Goal: Task Accomplishment & Management: Complete application form

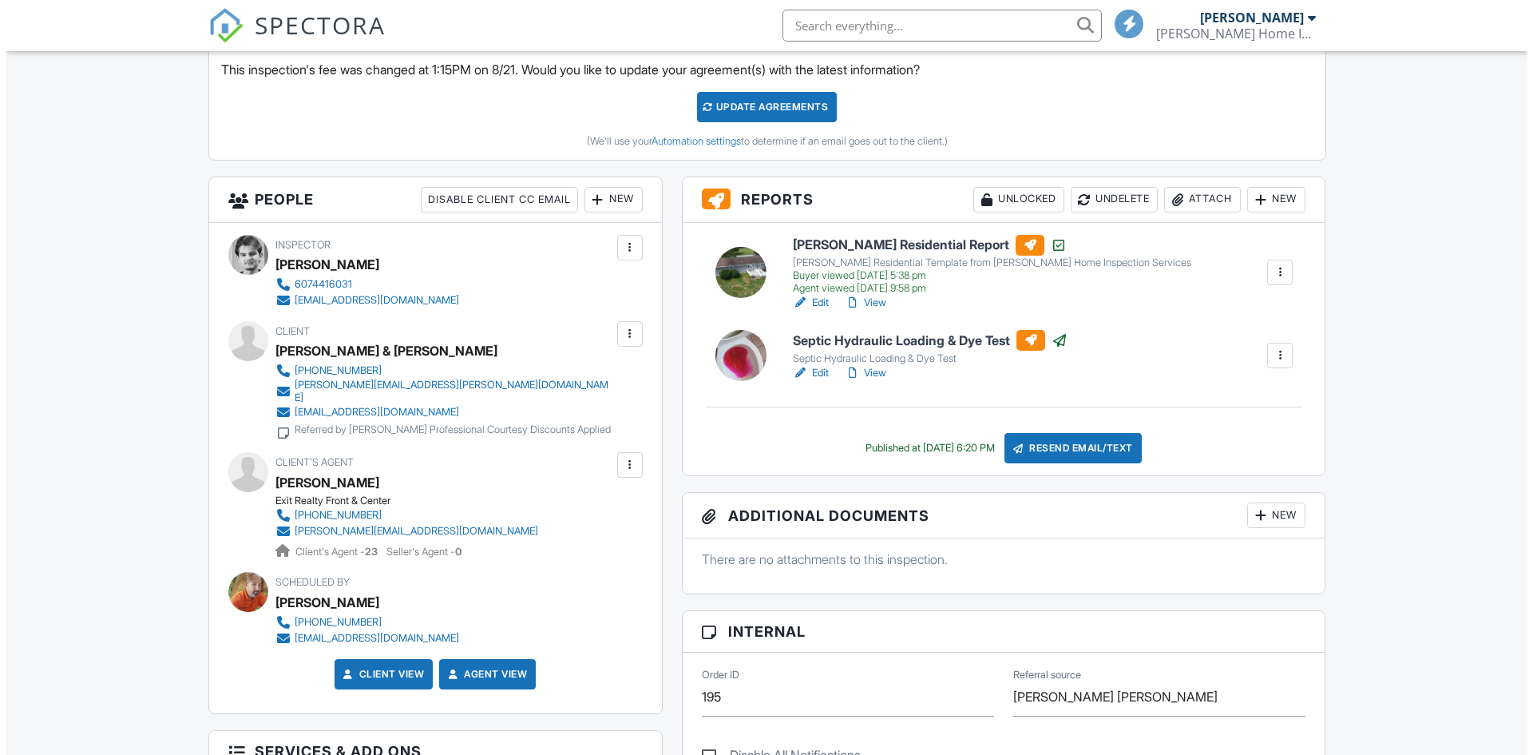
scroll to position [719, 0]
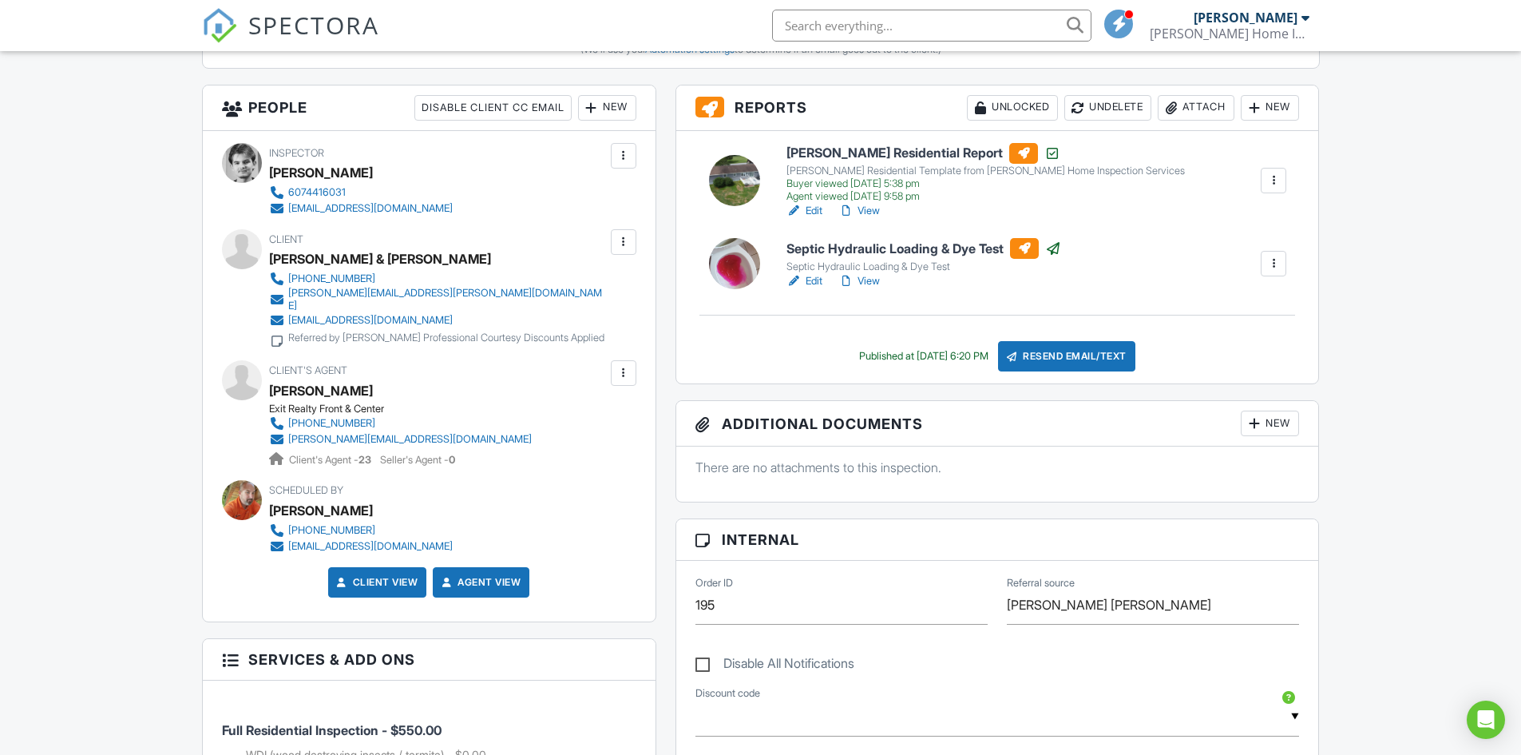
click at [1204, 101] on div "Attach" at bounding box center [1196, 108] width 77 height 26
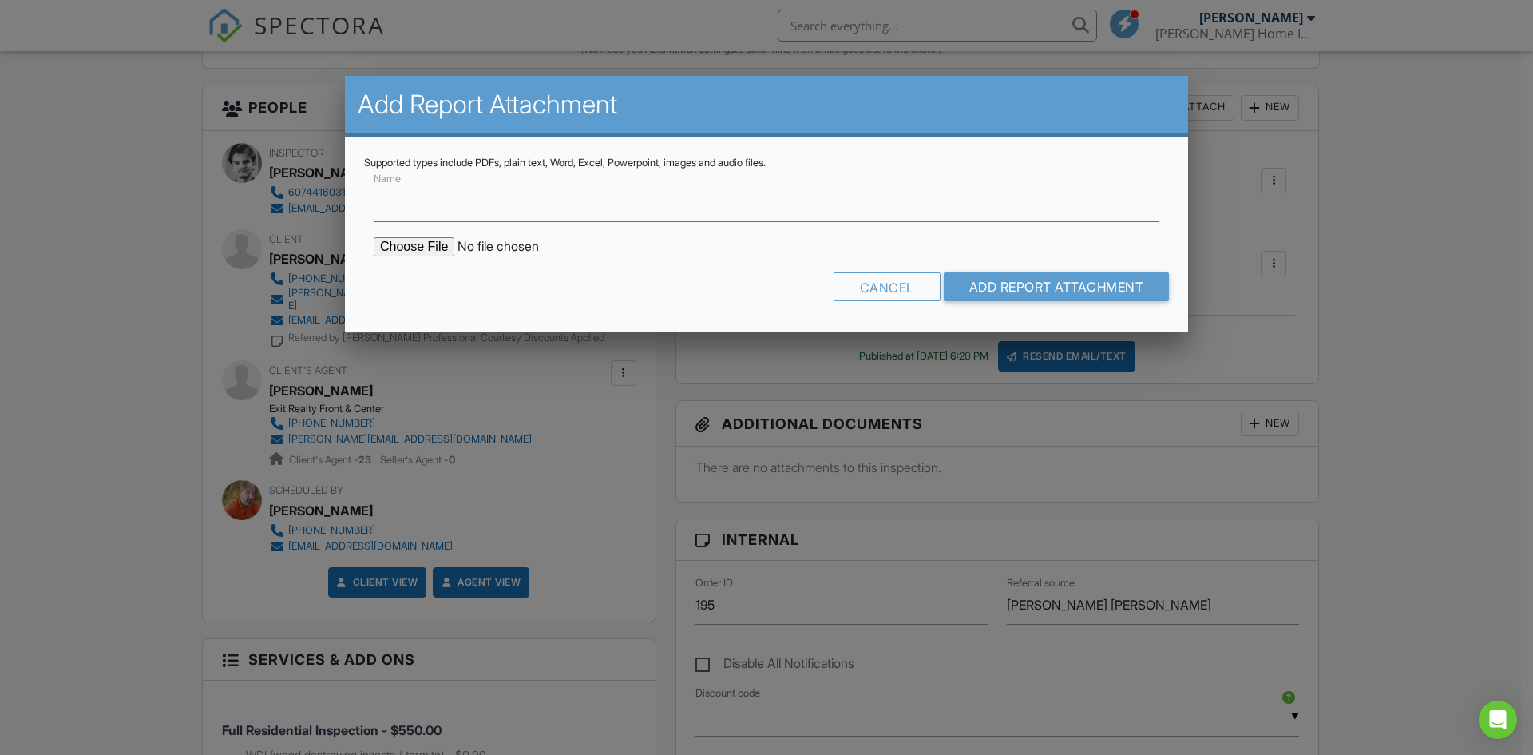
click at [557, 208] on input "Name" at bounding box center [767, 201] width 786 height 39
type input "Water Test - Lab Report"
click at [424, 253] on input "file" at bounding box center [510, 246] width 272 height 19
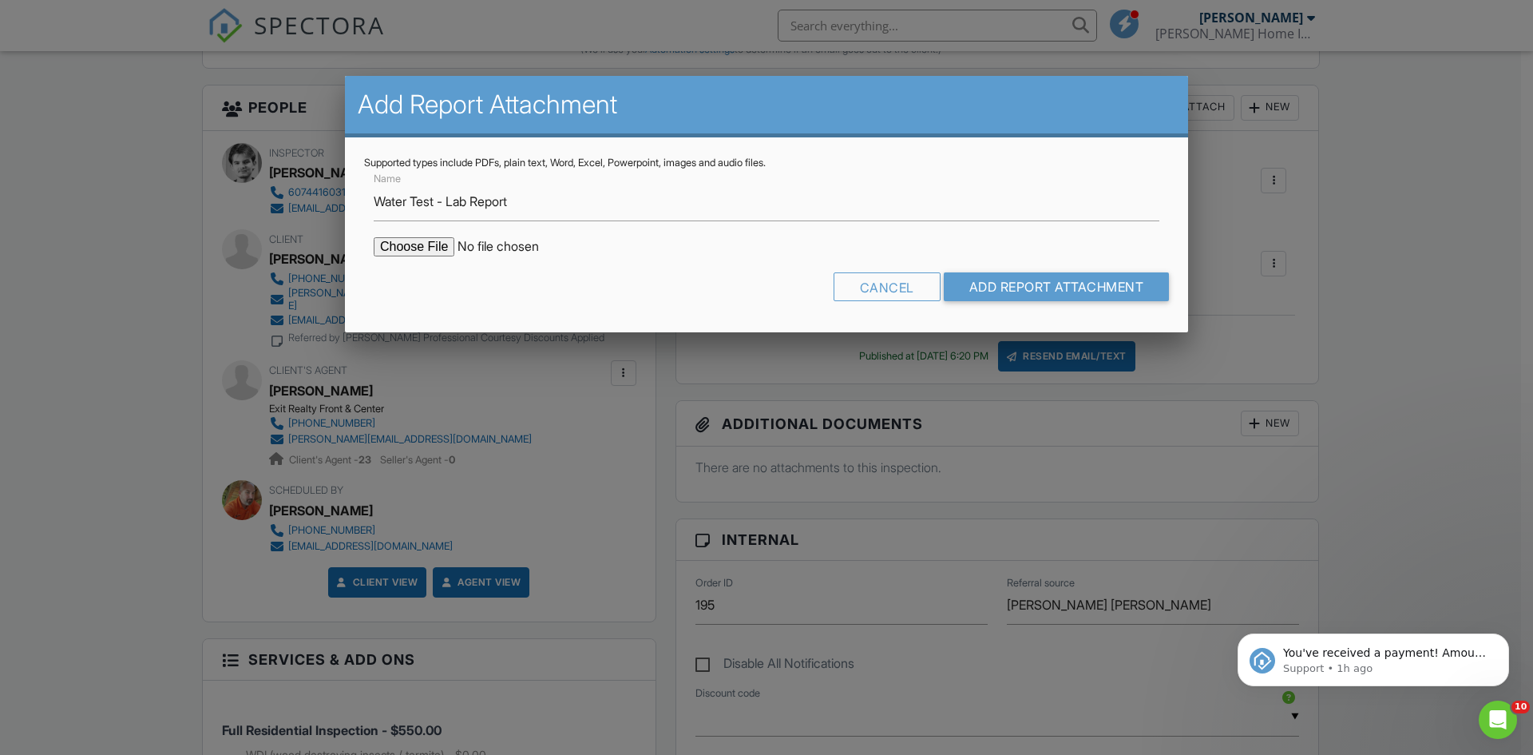
scroll to position [0, 0]
type input "C:\fakepath\825252008.pdf"
click at [1066, 300] on input "Add Report Attachment" at bounding box center [1057, 286] width 226 height 29
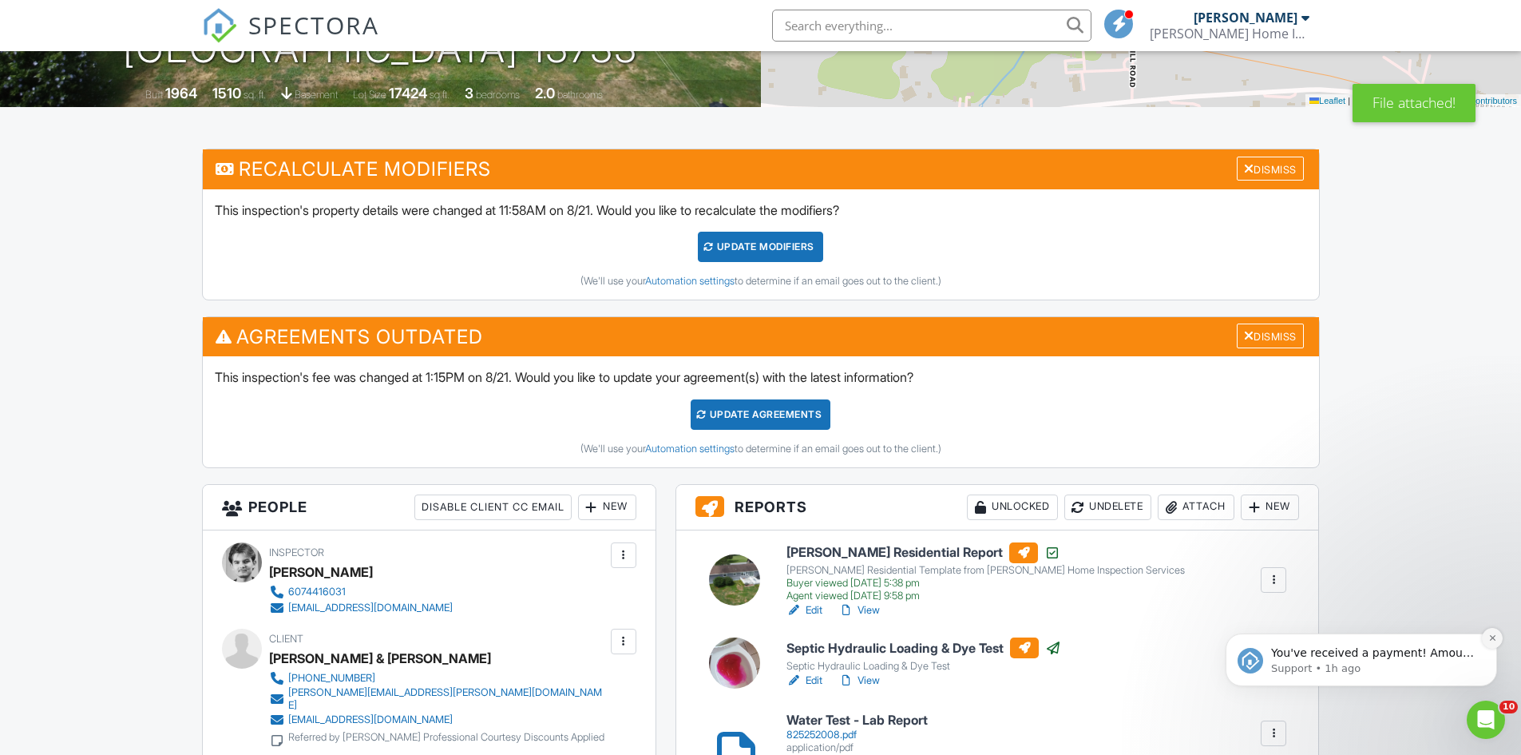
click at [1487, 641] on button "Dismiss notification" at bounding box center [1492, 638] width 21 height 21
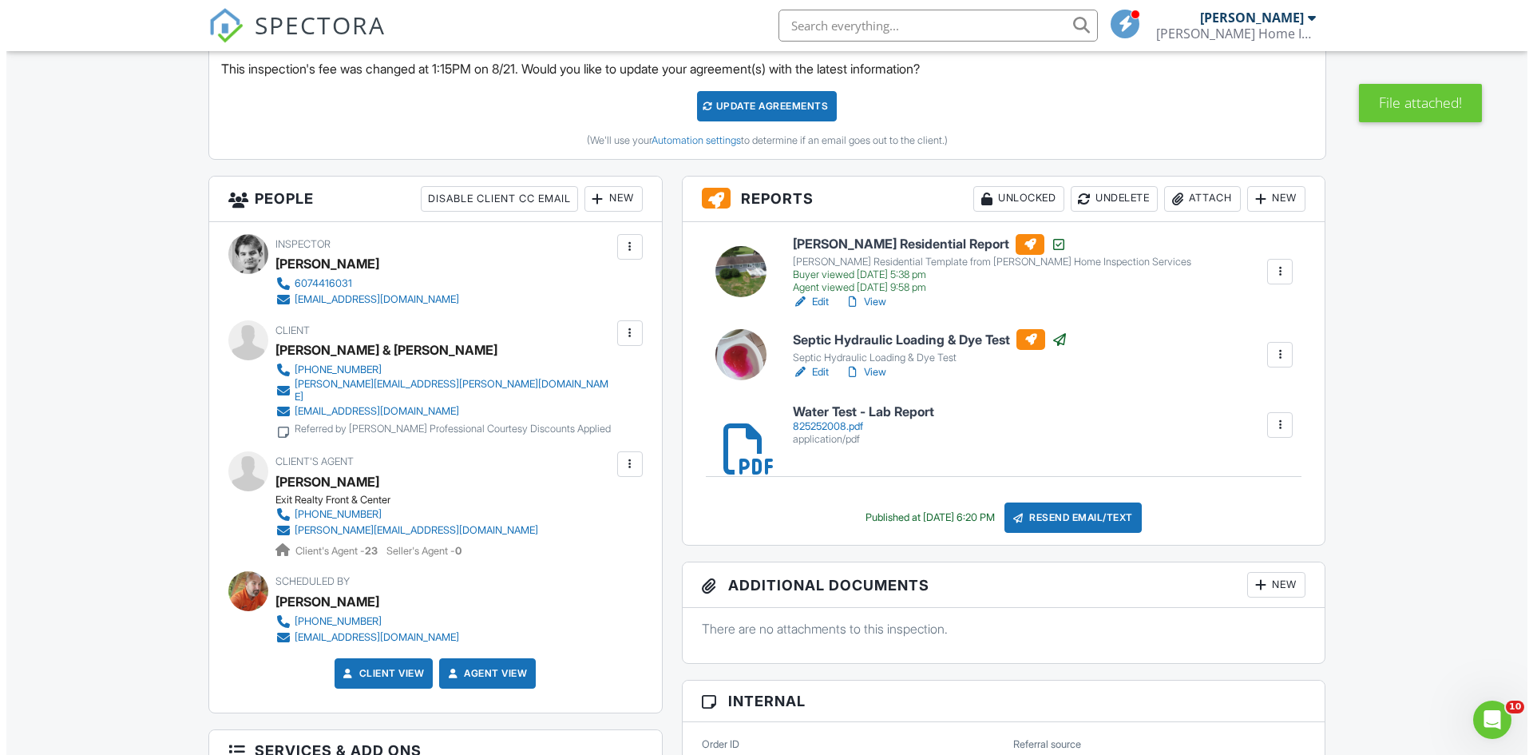
scroll to position [639, 0]
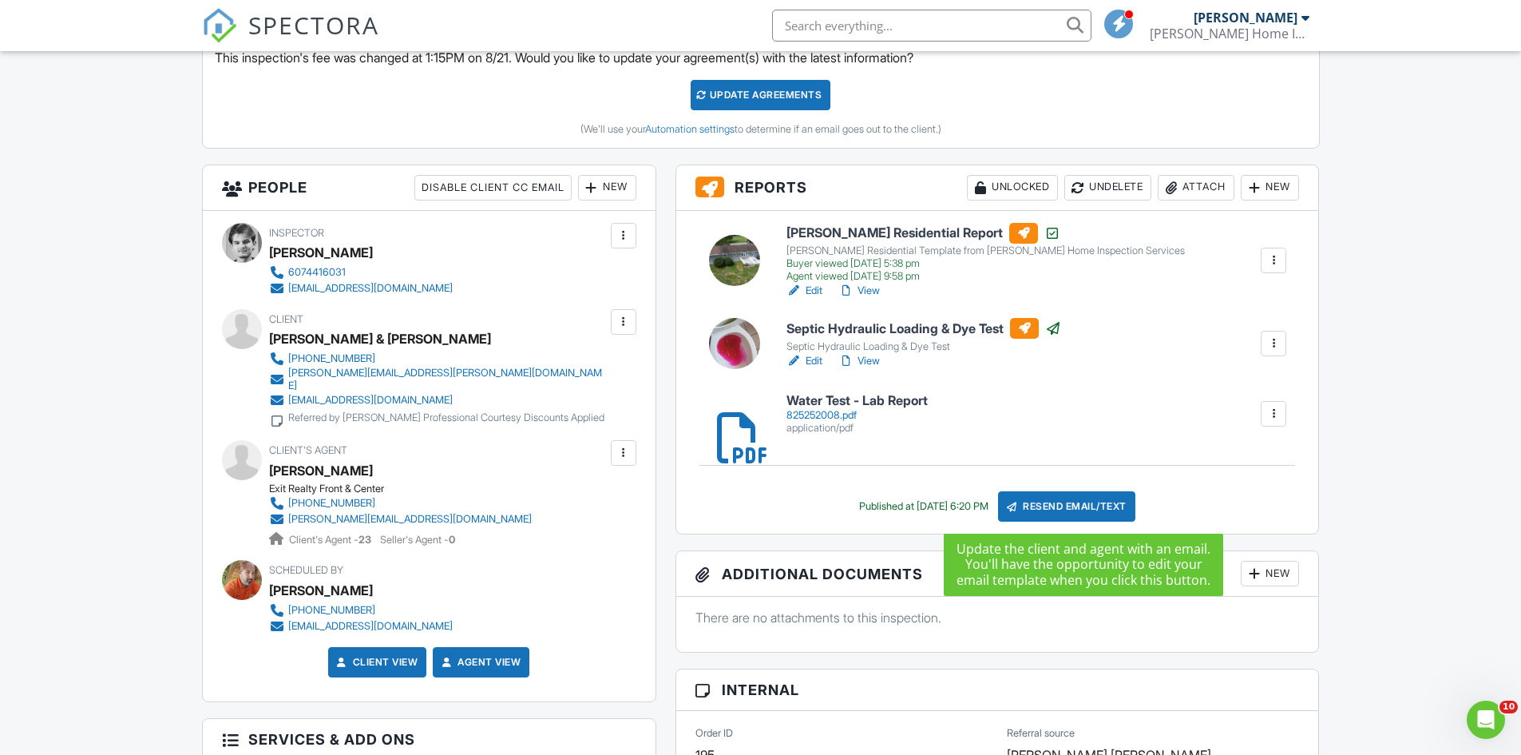
click at [1067, 503] on div "Resend Email/Text" at bounding box center [1066, 506] width 137 height 30
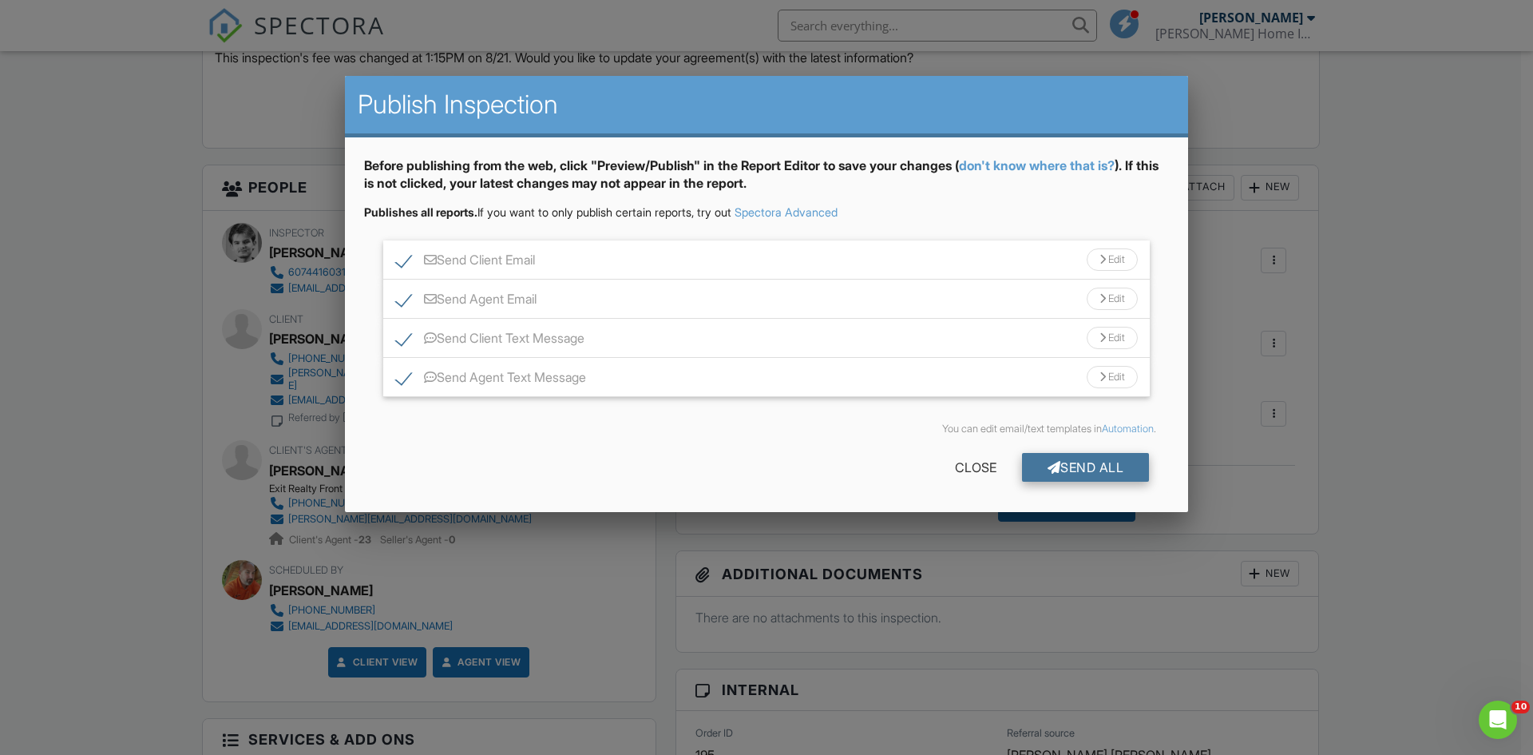
click at [1074, 469] on div "Send All" at bounding box center [1086, 467] width 128 height 29
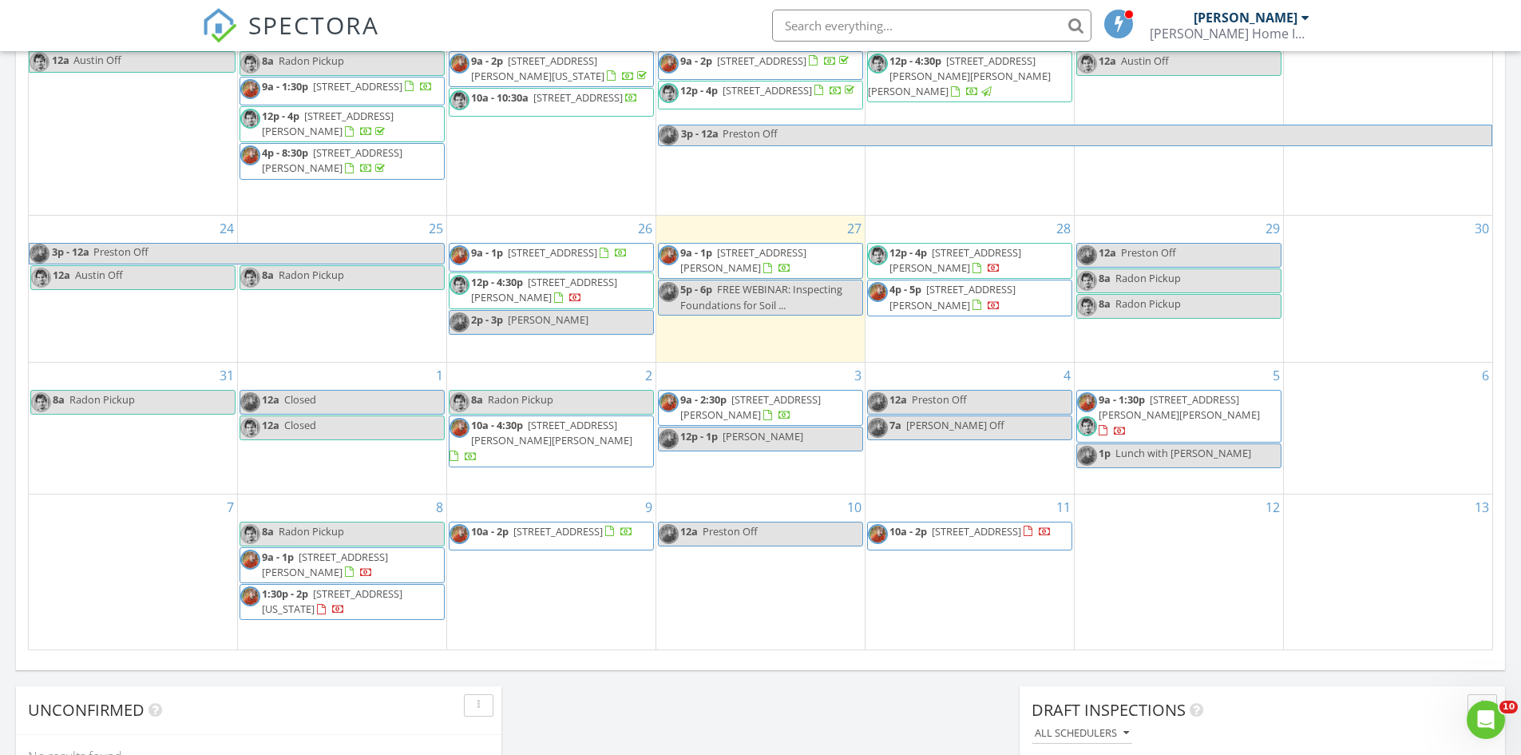
scroll to position [799, 0]
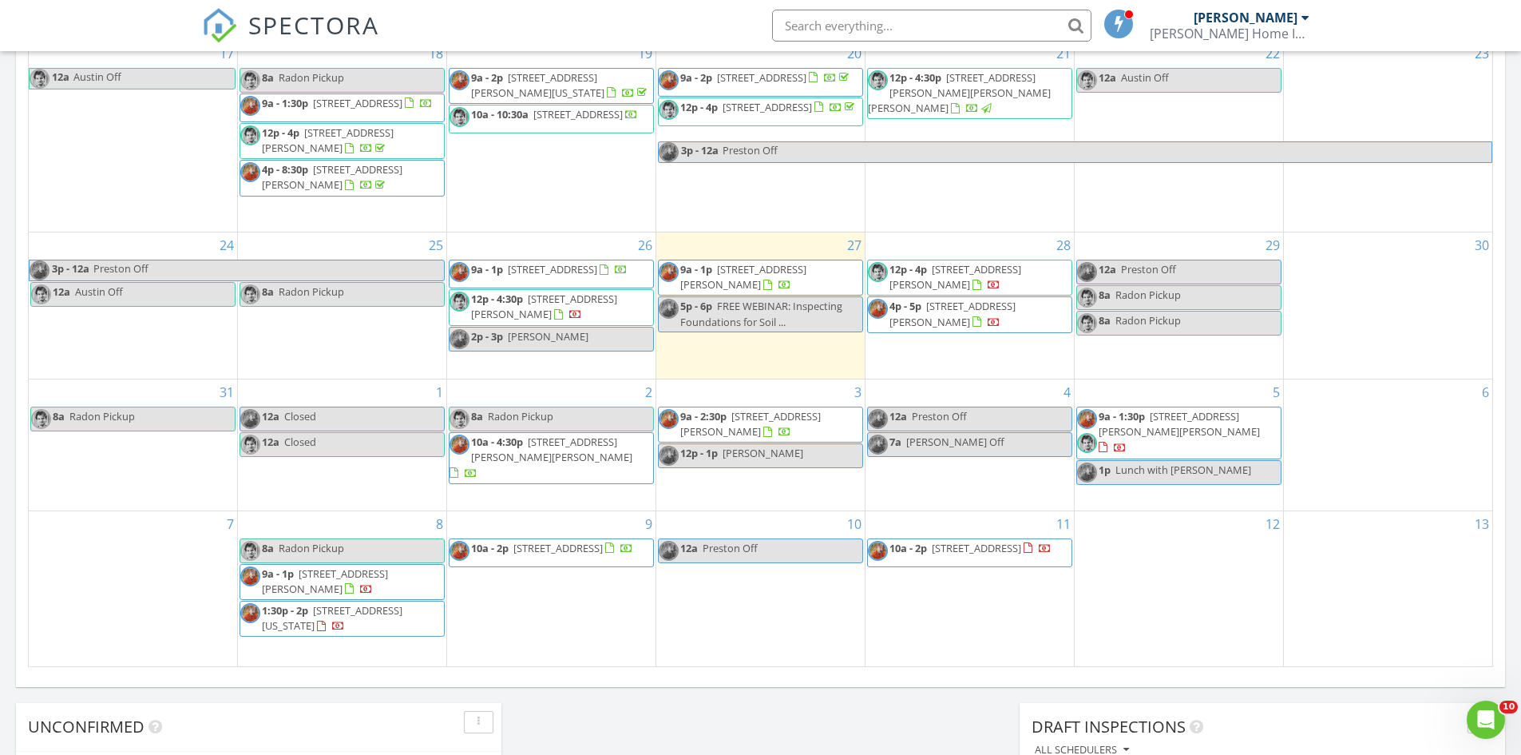
click at [359, 431] on link "12a Closed" at bounding box center [342, 419] width 205 height 25
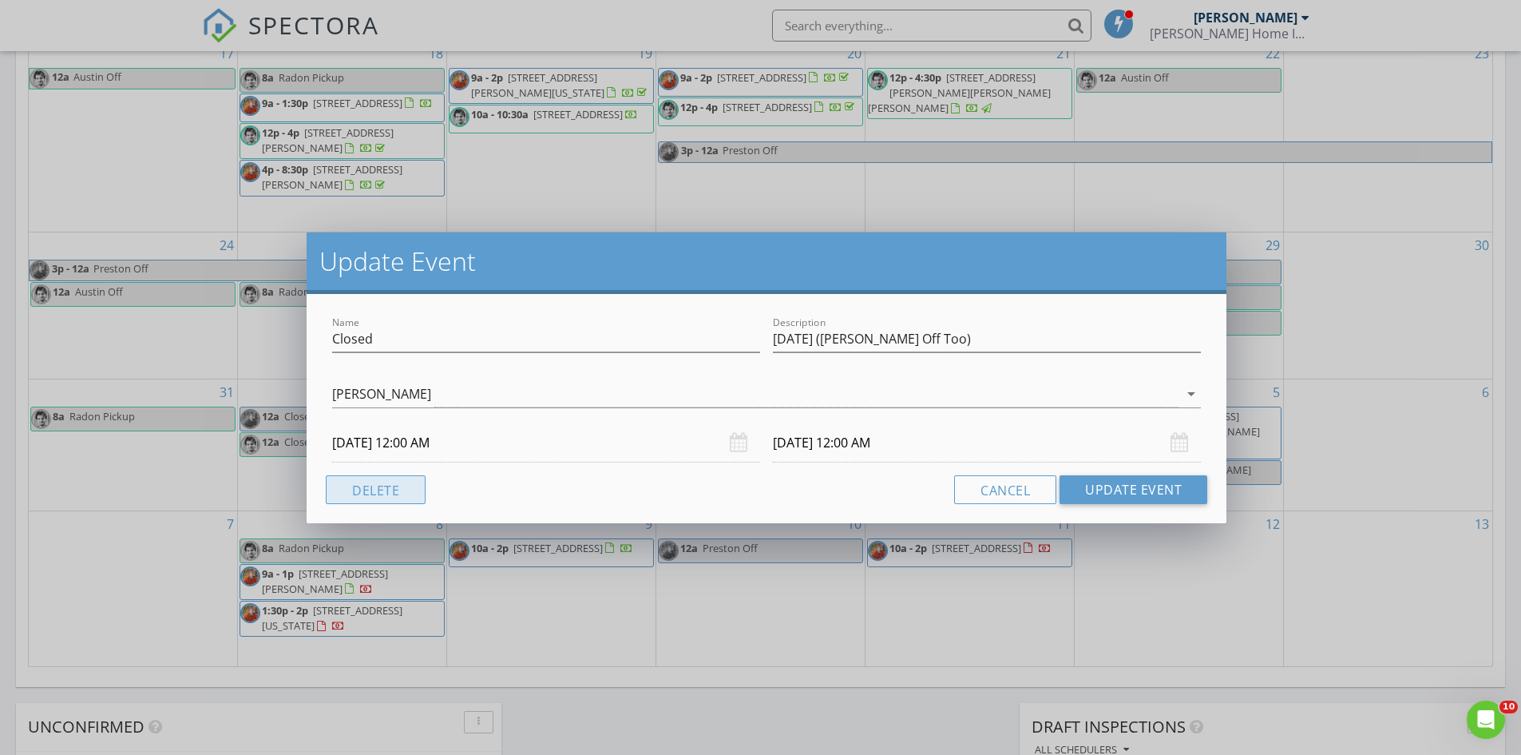
click at [400, 494] on button "Delete" at bounding box center [376, 489] width 100 height 29
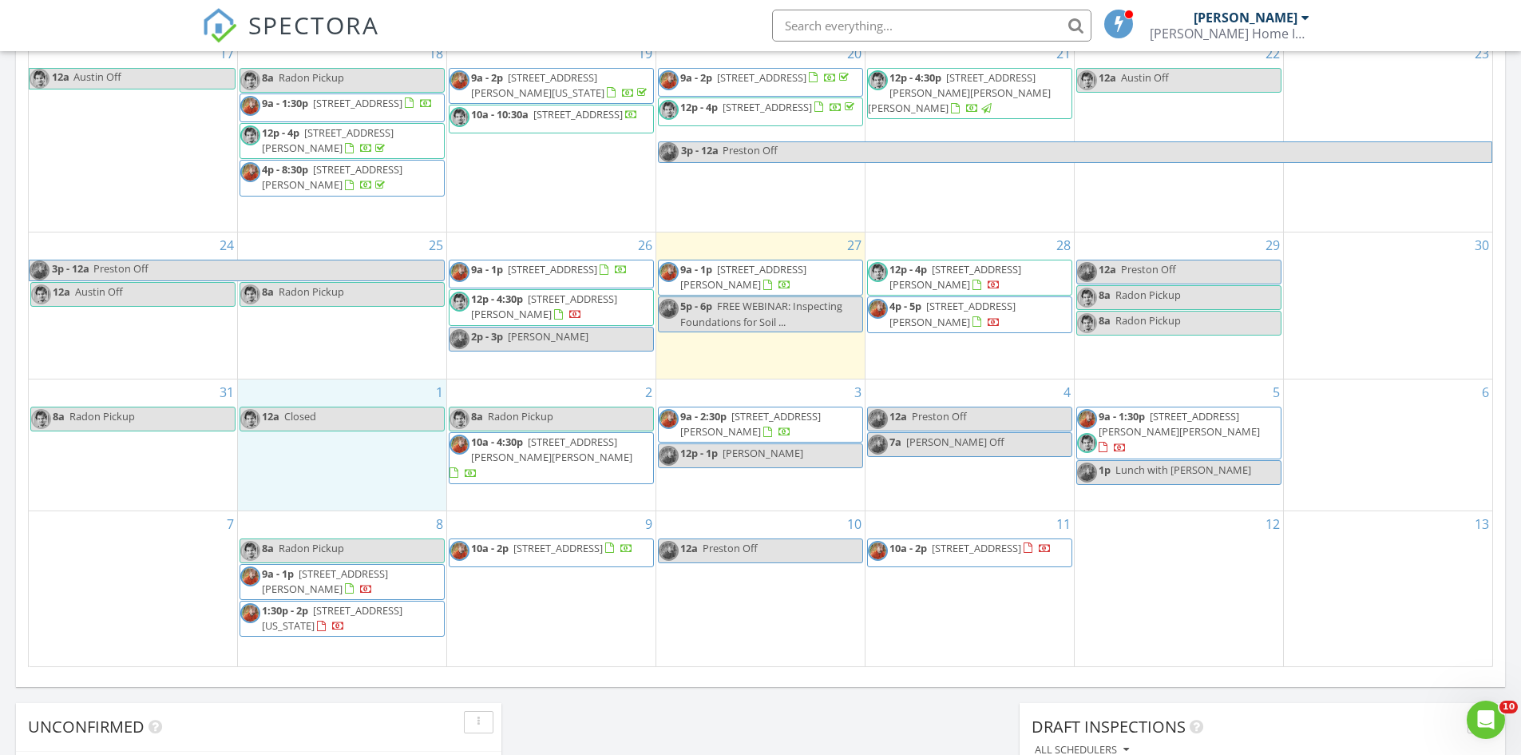
click at [369, 468] on div "1 12a Closed" at bounding box center [342, 444] width 208 height 130
click at [354, 410] on link "Inspection" at bounding box center [341, 402] width 82 height 26
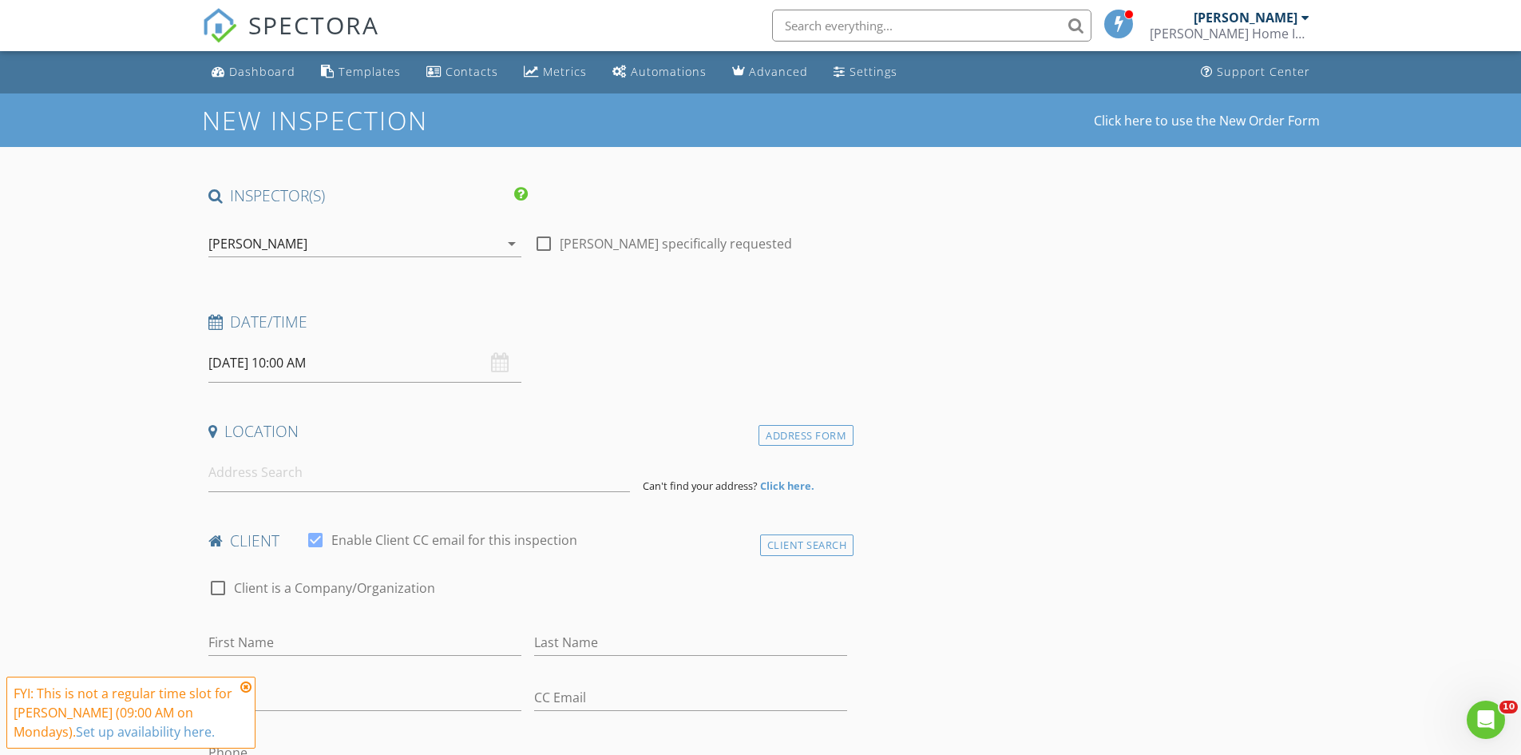
click at [246, 688] on icon at bounding box center [245, 686] width 11 height 13
click at [543, 248] on div at bounding box center [543, 243] width 27 height 27
checkbox input "true"
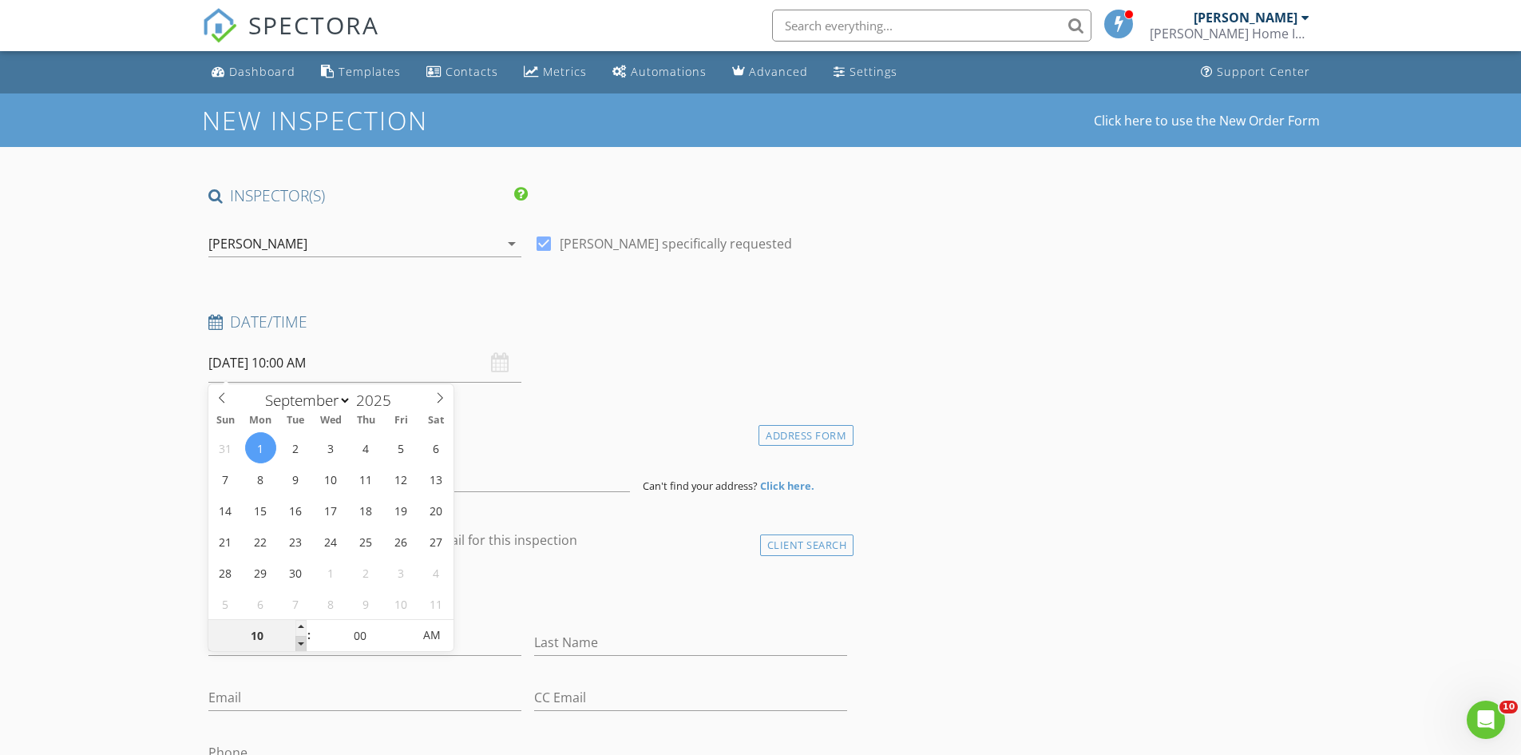
type input "09"
type input "[DATE] 9:00 AM"
click at [300, 647] on span at bounding box center [301, 644] width 11 height 16
click at [518, 447] on div "Location" at bounding box center [528, 437] width 652 height 32
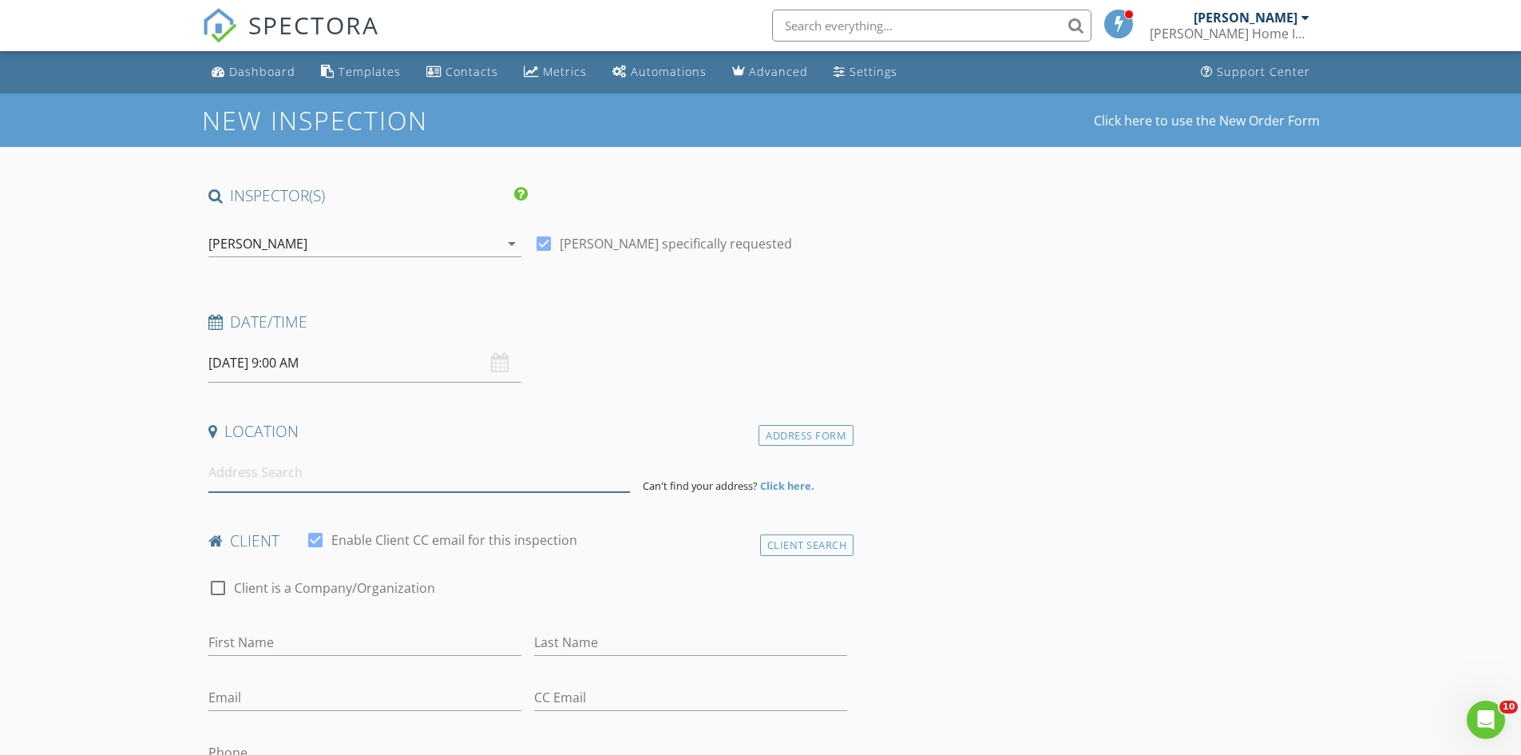
click at [439, 474] on input at bounding box center [419, 472] width 422 height 39
type input "[STREET_ADDRESS][PERSON_NAME]"
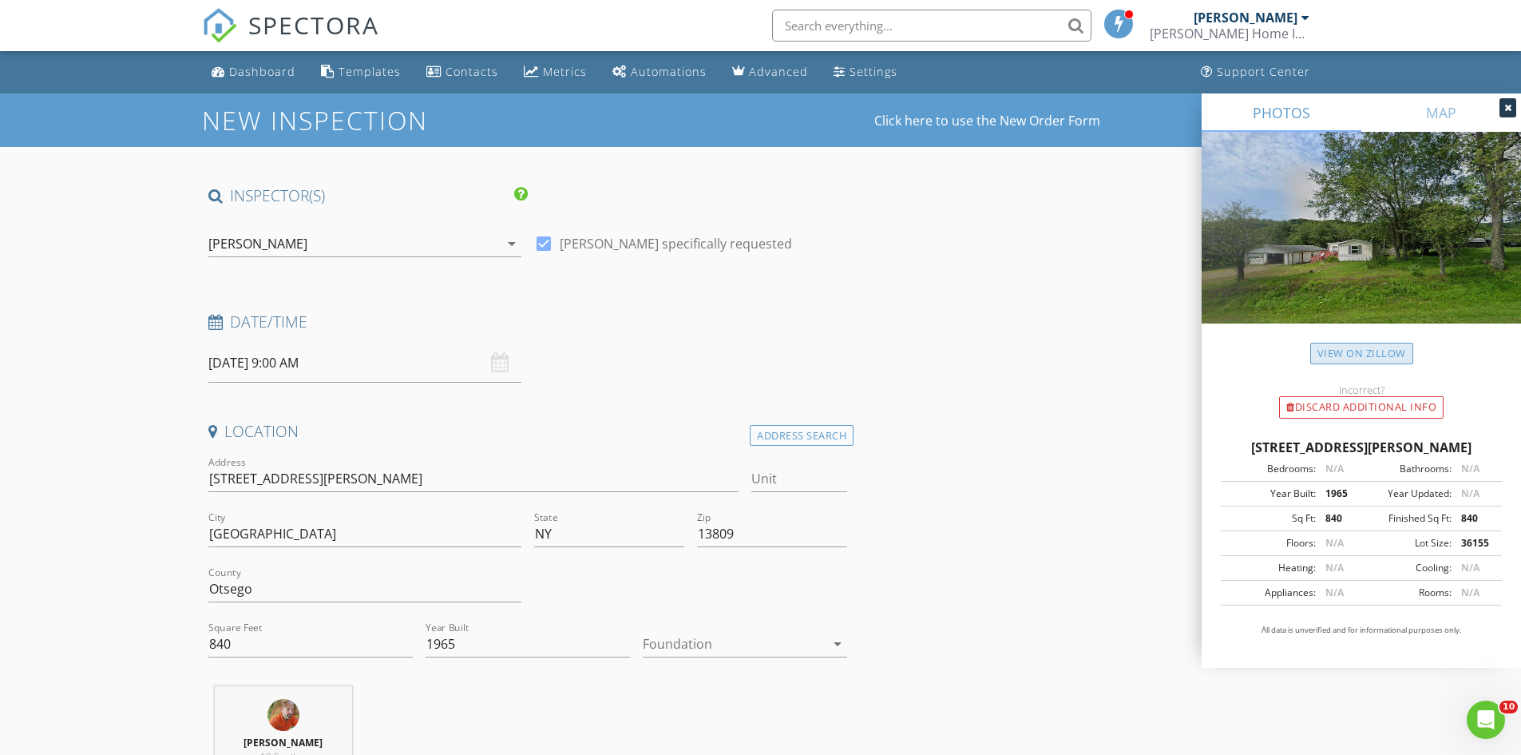
click at [1363, 358] on link "View on Zillow" at bounding box center [1362, 354] width 103 height 22
drag, startPoint x: 288, startPoint y: 635, endPoint x: 132, endPoint y: 652, distance: 157.5
type input "924"
type input "2011"
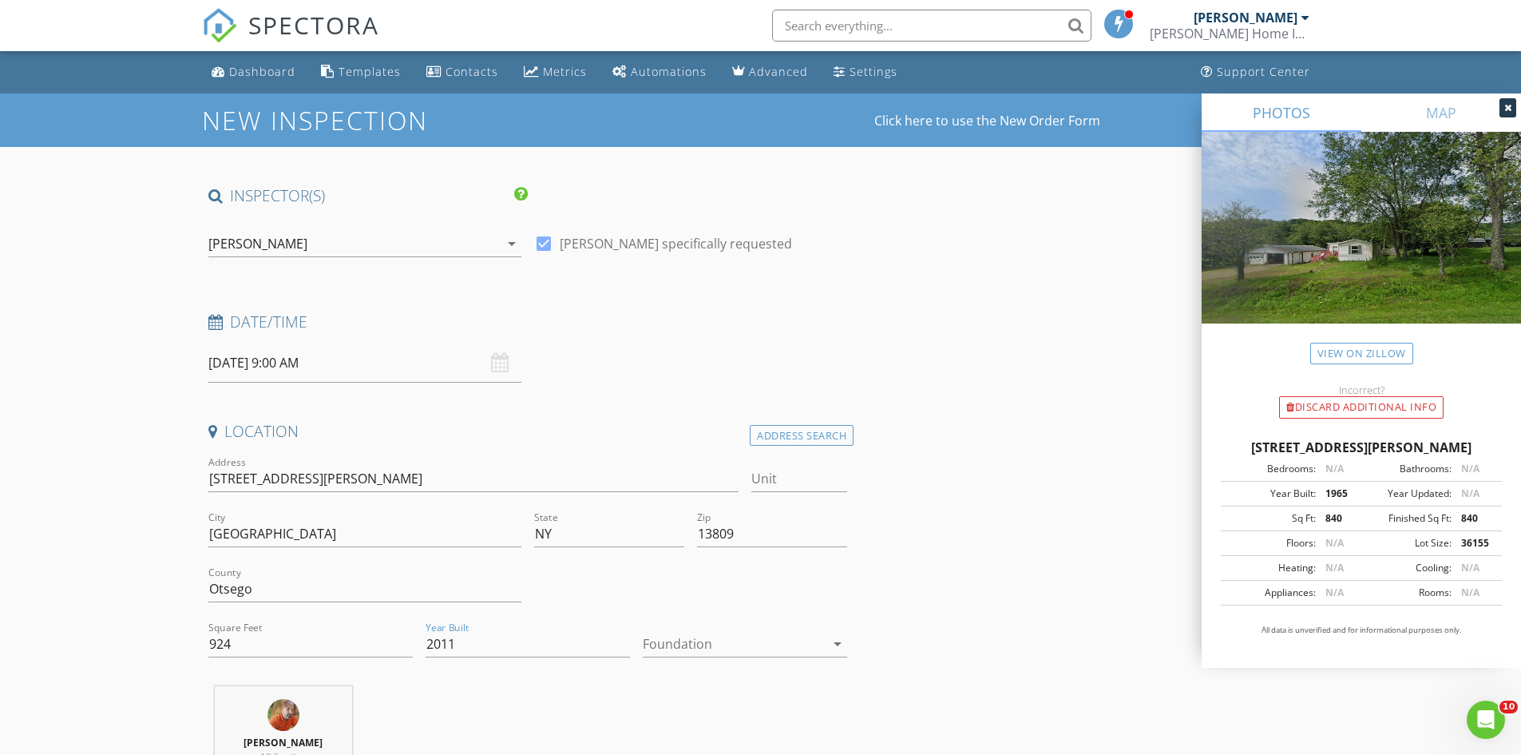
click at [714, 648] on div at bounding box center [734, 644] width 182 height 26
click at [718, 723] on div "Crawlspace" at bounding box center [745, 725] width 179 height 19
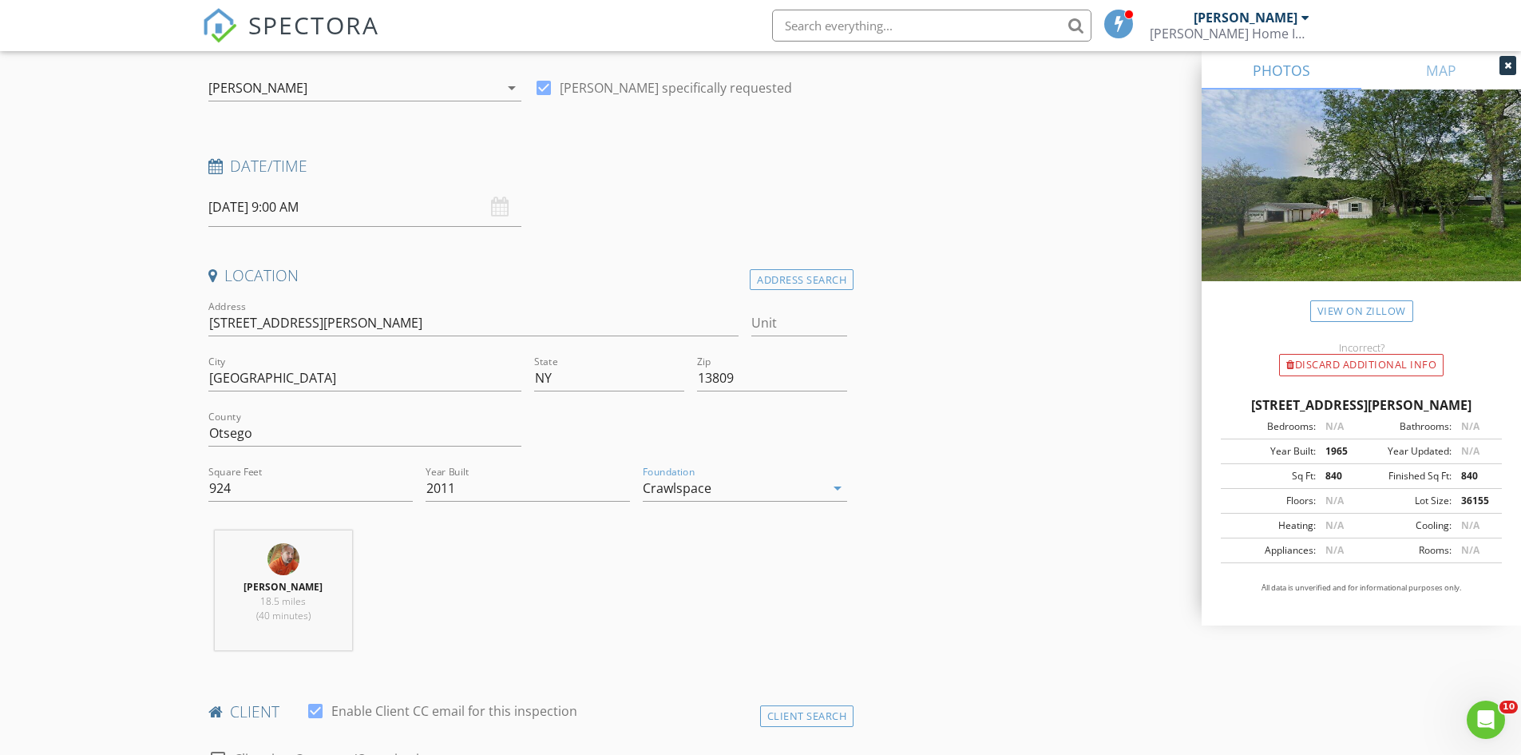
scroll to position [559, 0]
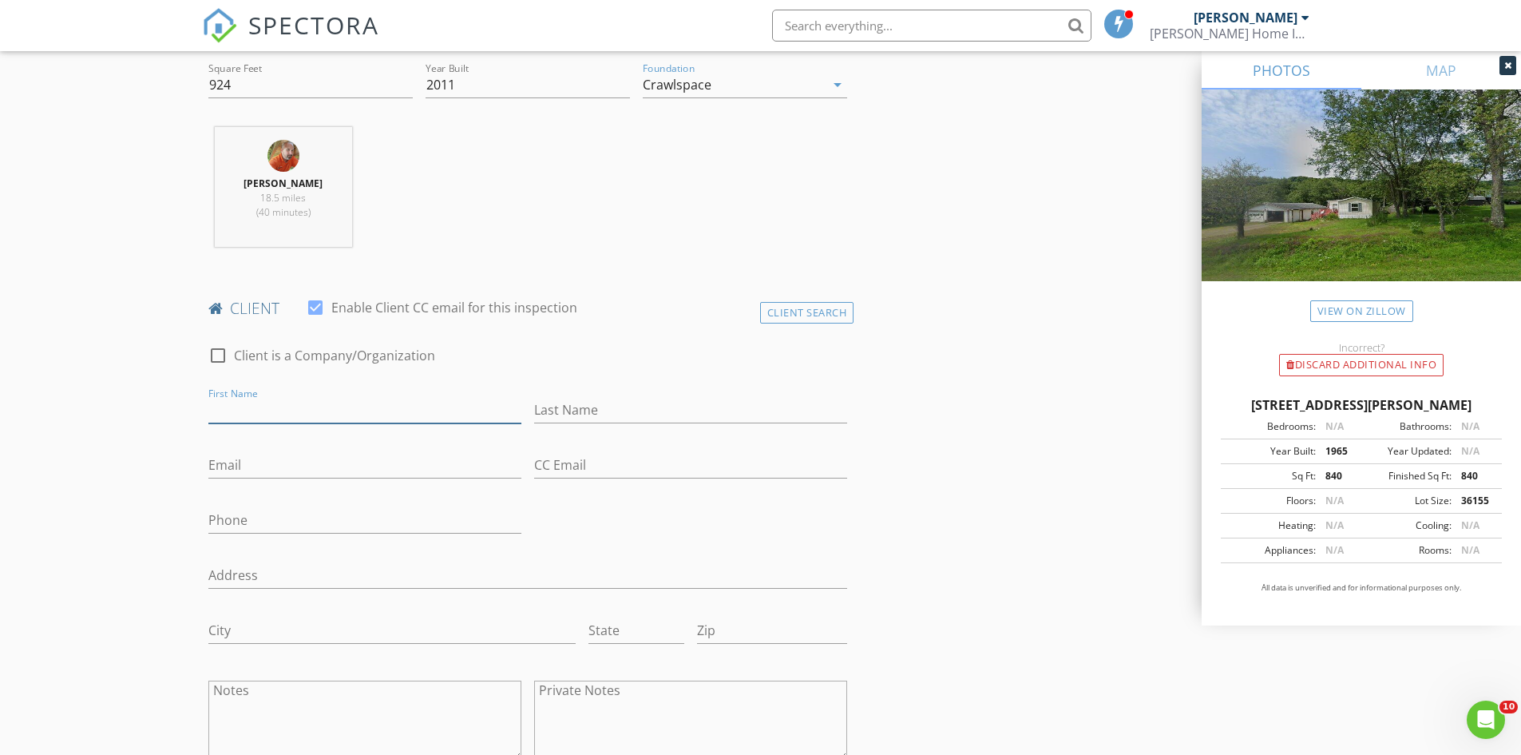
click at [328, 418] on input "First Name" at bounding box center [364, 410] width 313 height 26
type input "[PERSON_NAME] & [PERSON_NAME]"
type input "Sojak"
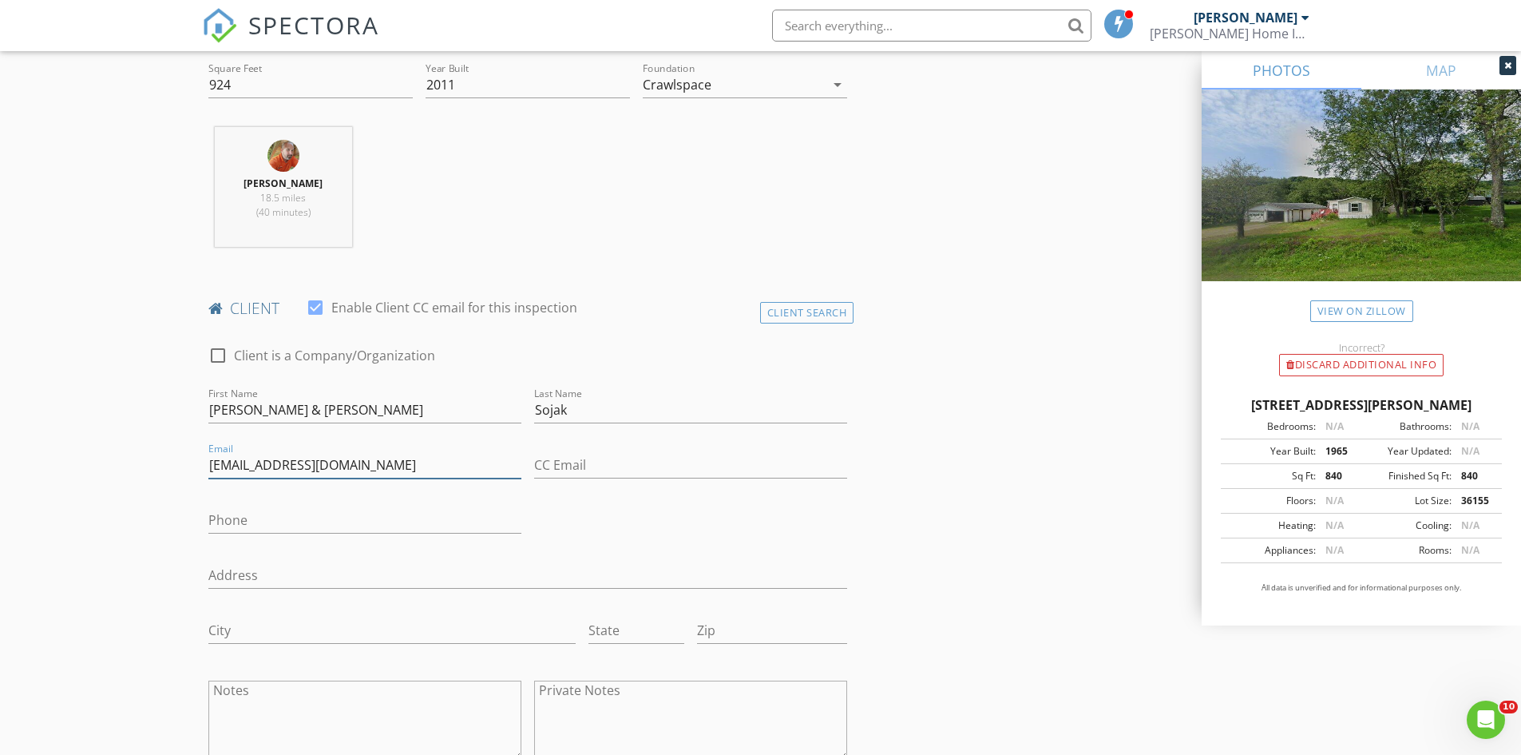
type input "[EMAIL_ADDRESS][DOMAIN_NAME]"
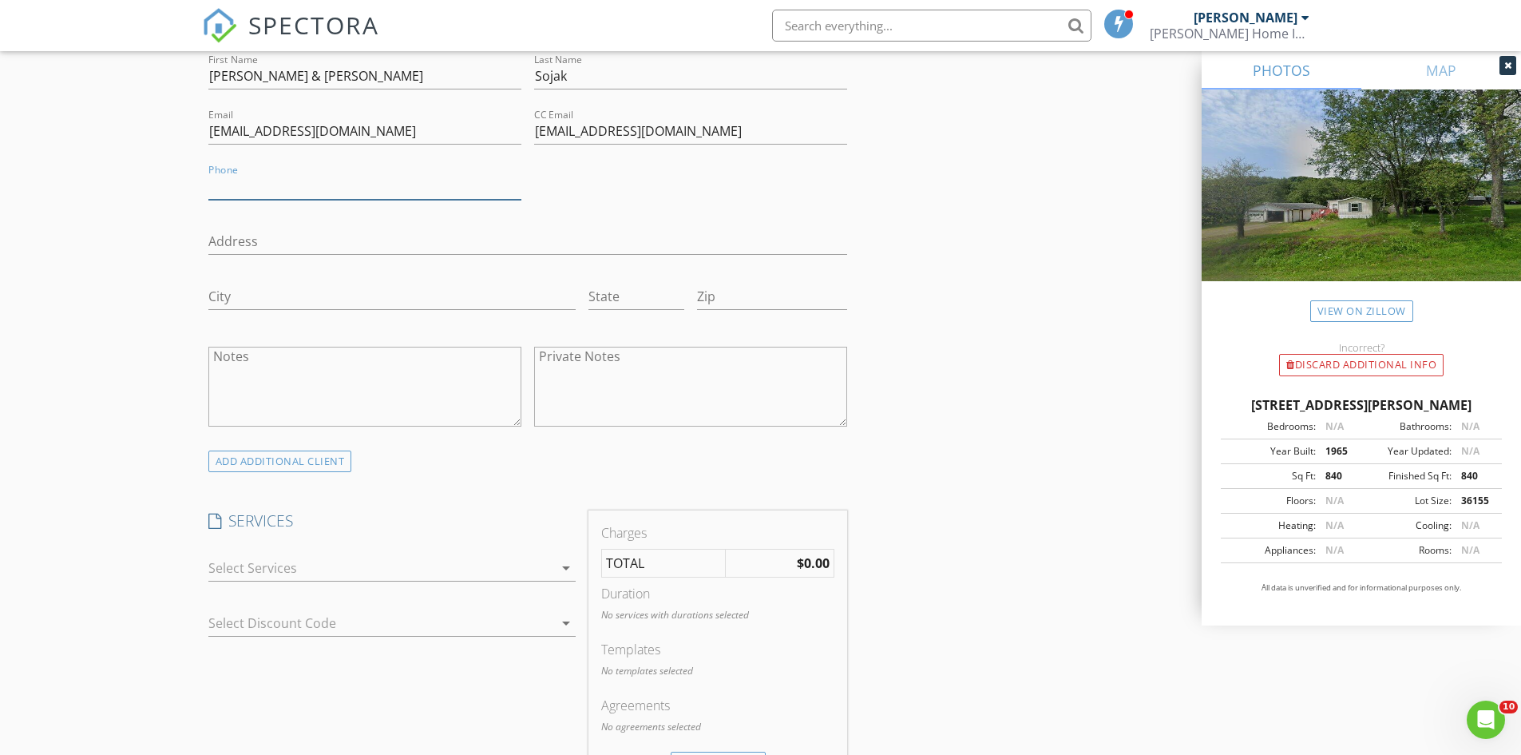
scroll to position [958, 0]
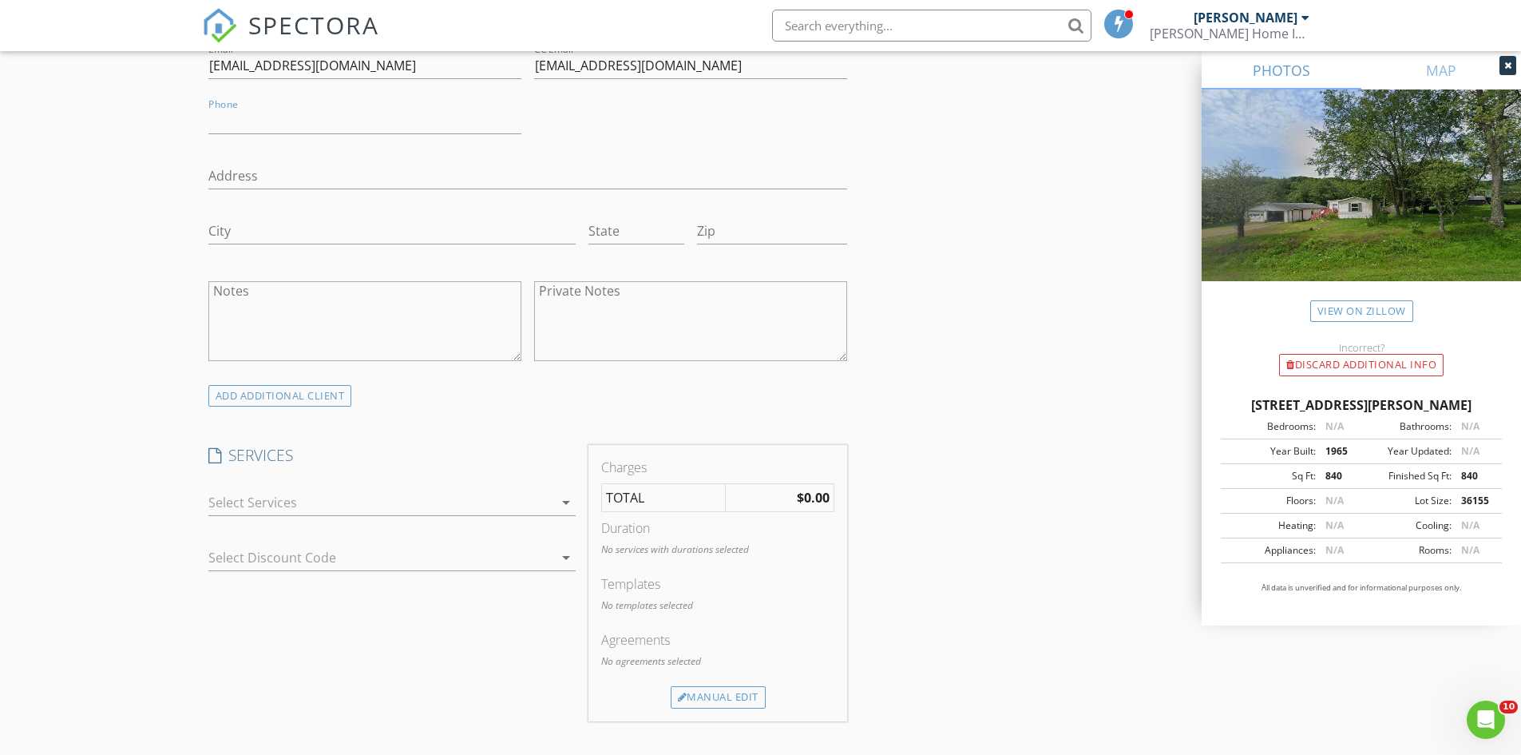
click at [442, 299] on textarea "Notes" at bounding box center [364, 321] width 313 height 80
type textarea "Referred by [PERSON_NAME] and working with [PERSON_NAME] Professional Courtesy …"
click at [455, 500] on div at bounding box center [380, 503] width 345 height 26
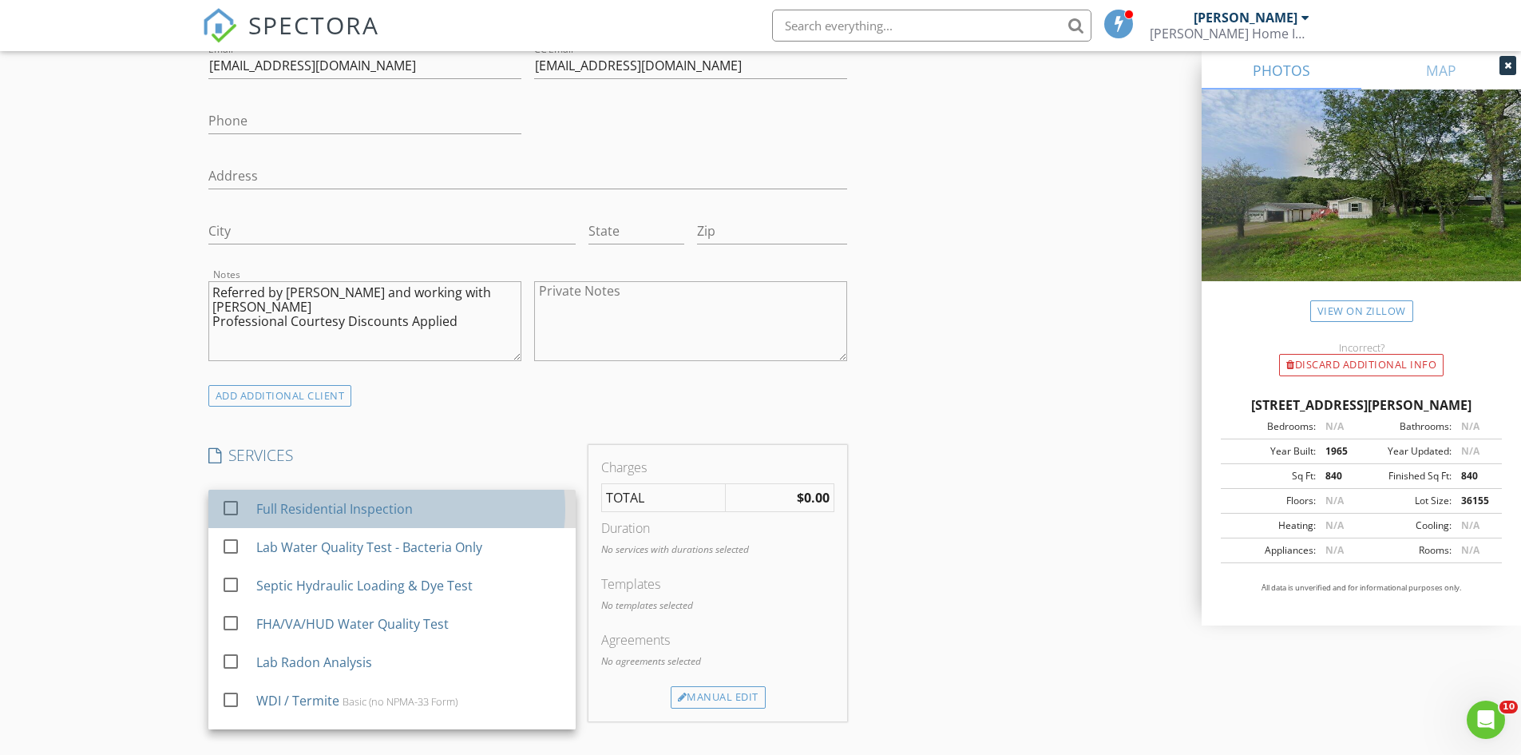
click at [452, 511] on div "Full Residential Inspection" at bounding box center [409, 509] width 307 height 32
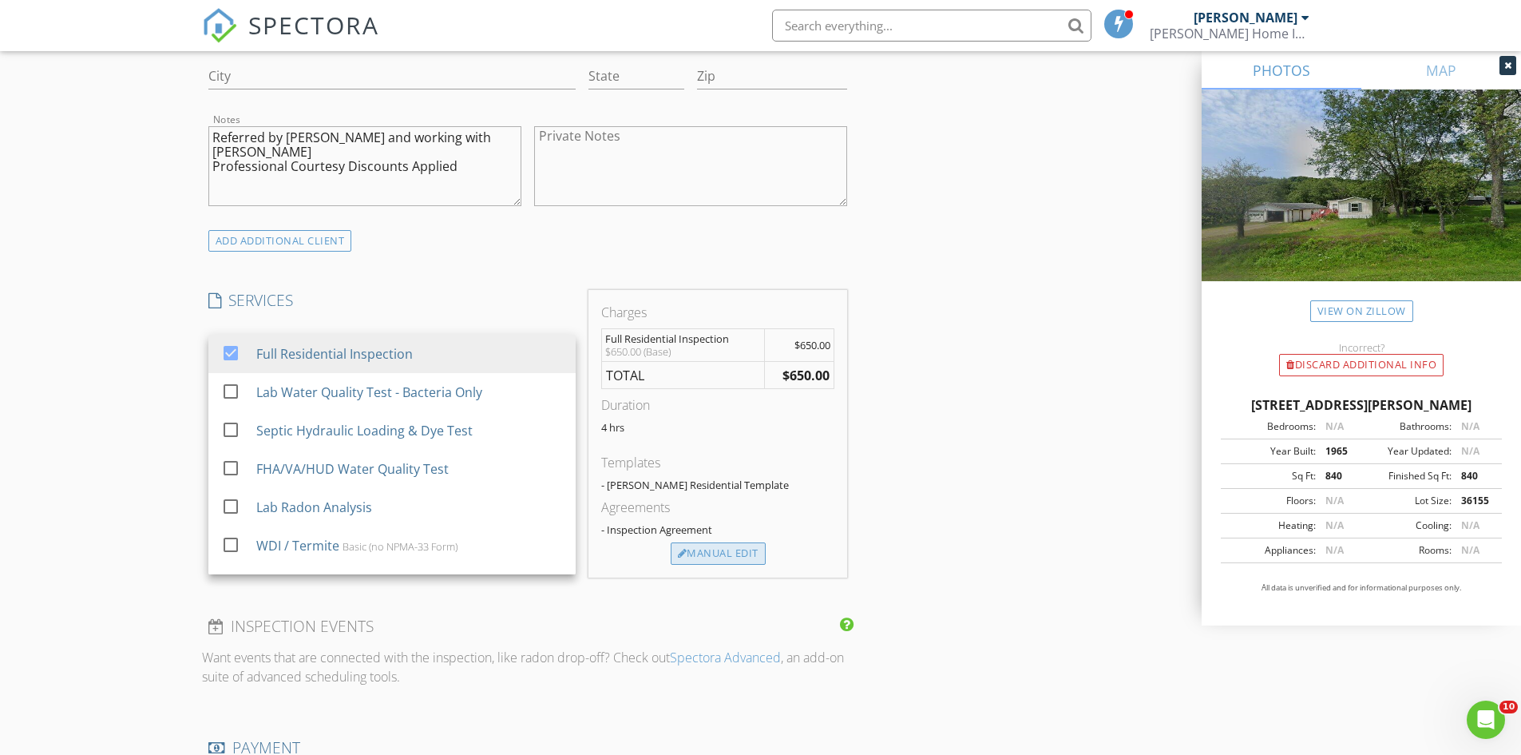
scroll to position [1118, 0]
click at [752, 549] on div "Manual Edit" at bounding box center [718, 548] width 95 height 22
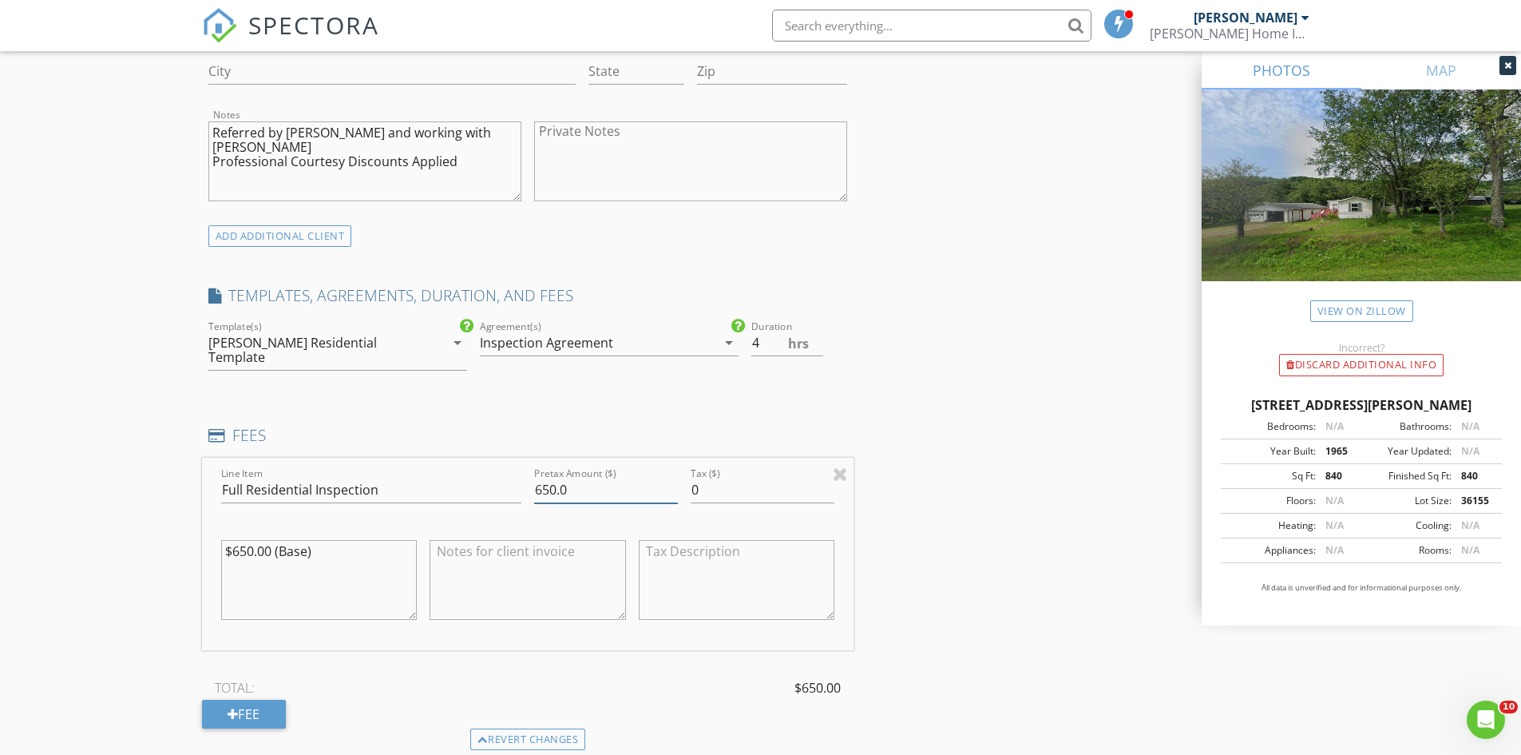
click at [545, 480] on input "650.0" at bounding box center [606, 490] width 144 height 26
type input "550.0"
click at [386, 540] on textarea "$650.00 (Base)" at bounding box center [319, 580] width 196 height 80
click at [633, 534] on div at bounding box center [737, 581] width 209 height 125
click at [602, 544] on textarea at bounding box center [528, 580] width 196 height 80
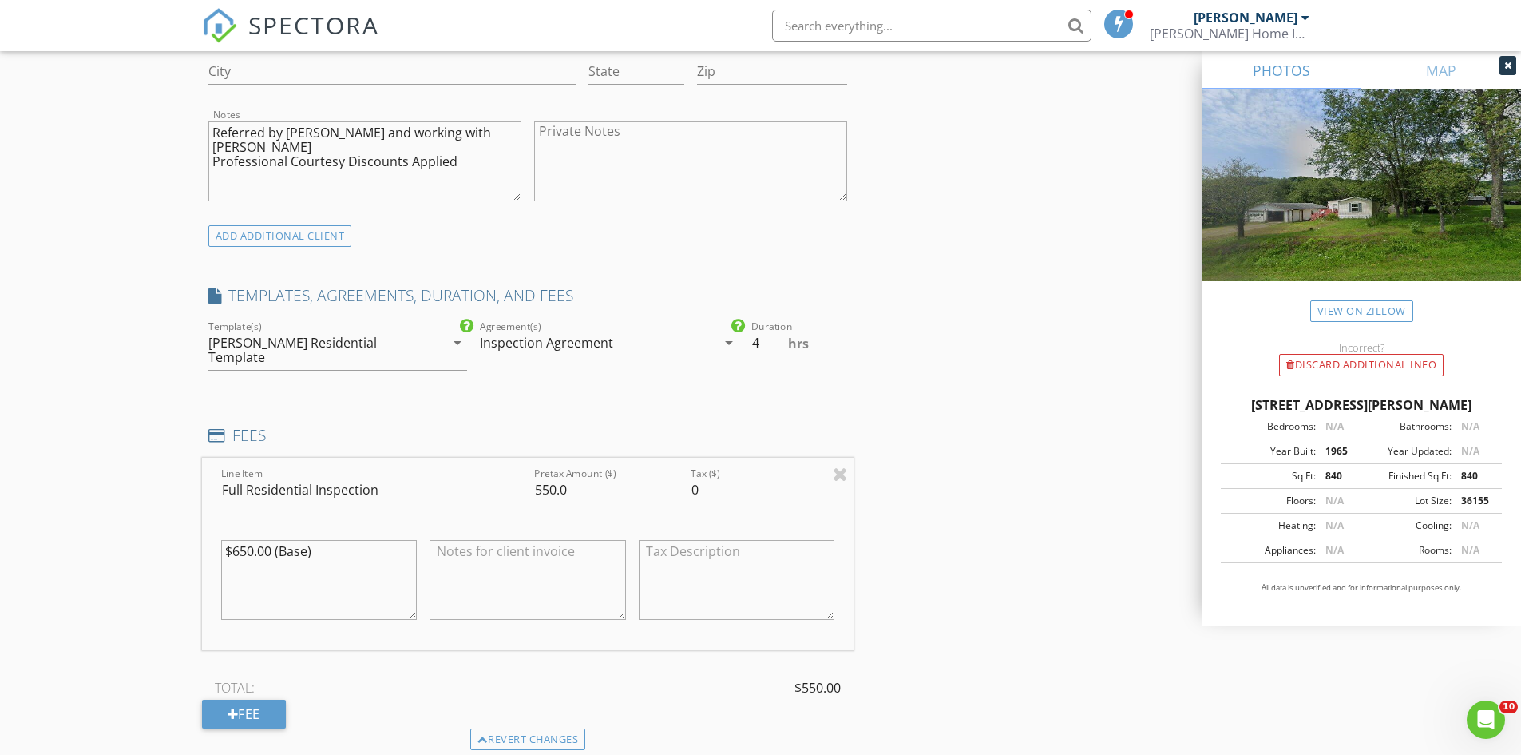
paste textarea "$650.00 (Base)"
type textarea "$650.00 (Base)"
click at [506, 730] on div "Revert changes" at bounding box center [528, 739] width 116 height 22
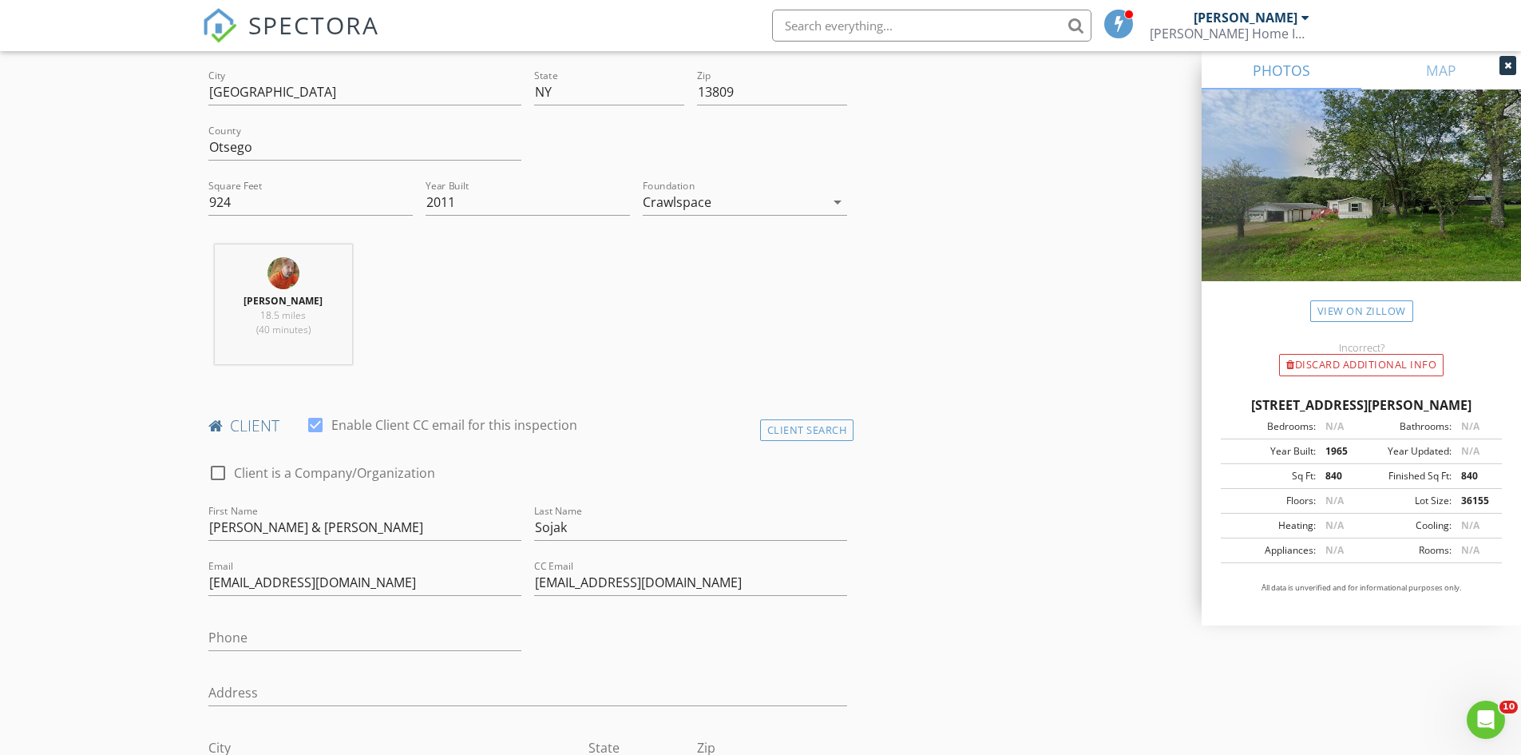
scroll to position [240, 0]
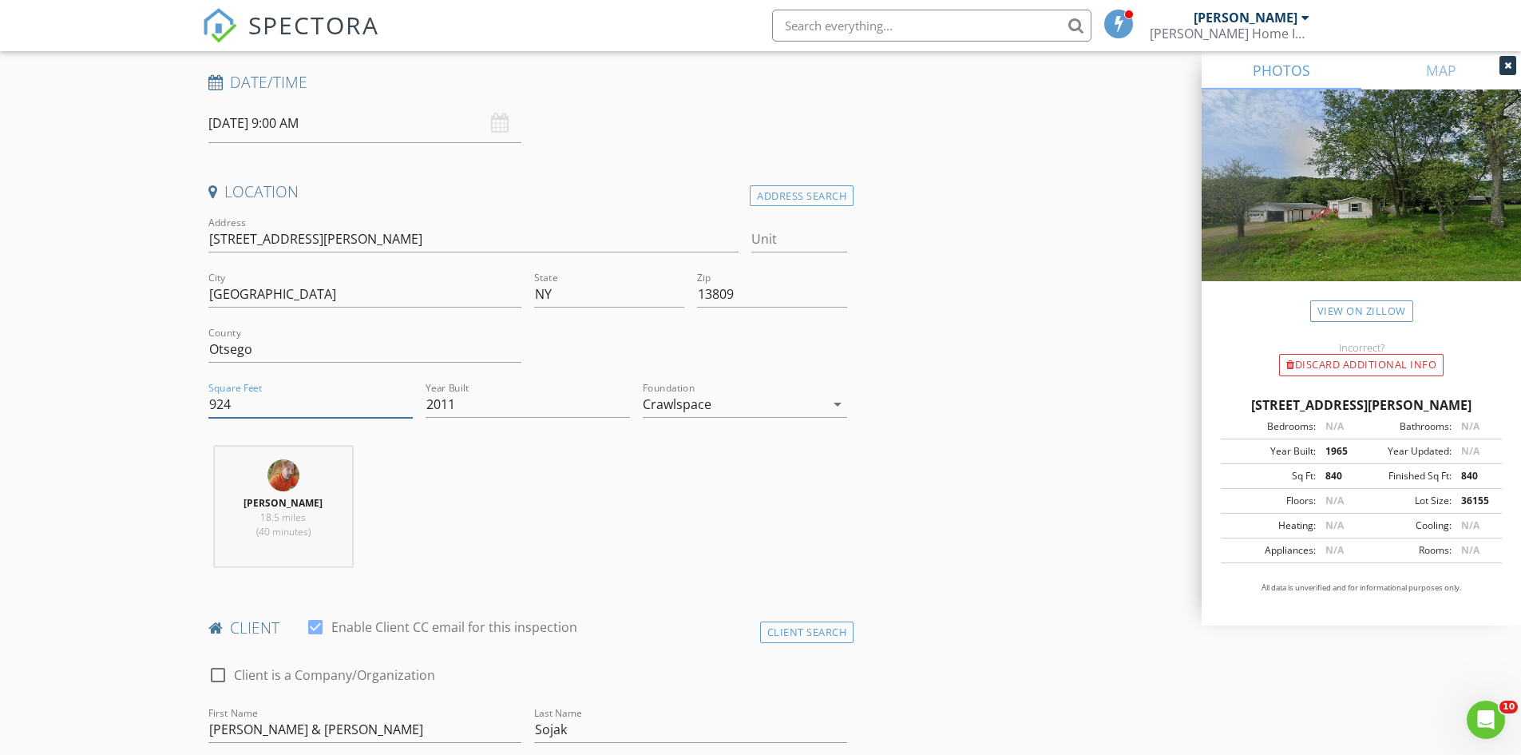
drag, startPoint x: 296, startPoint y: 404, endPoint x: 105, endPoint y: 399, distance: 190.9
type input "2500"
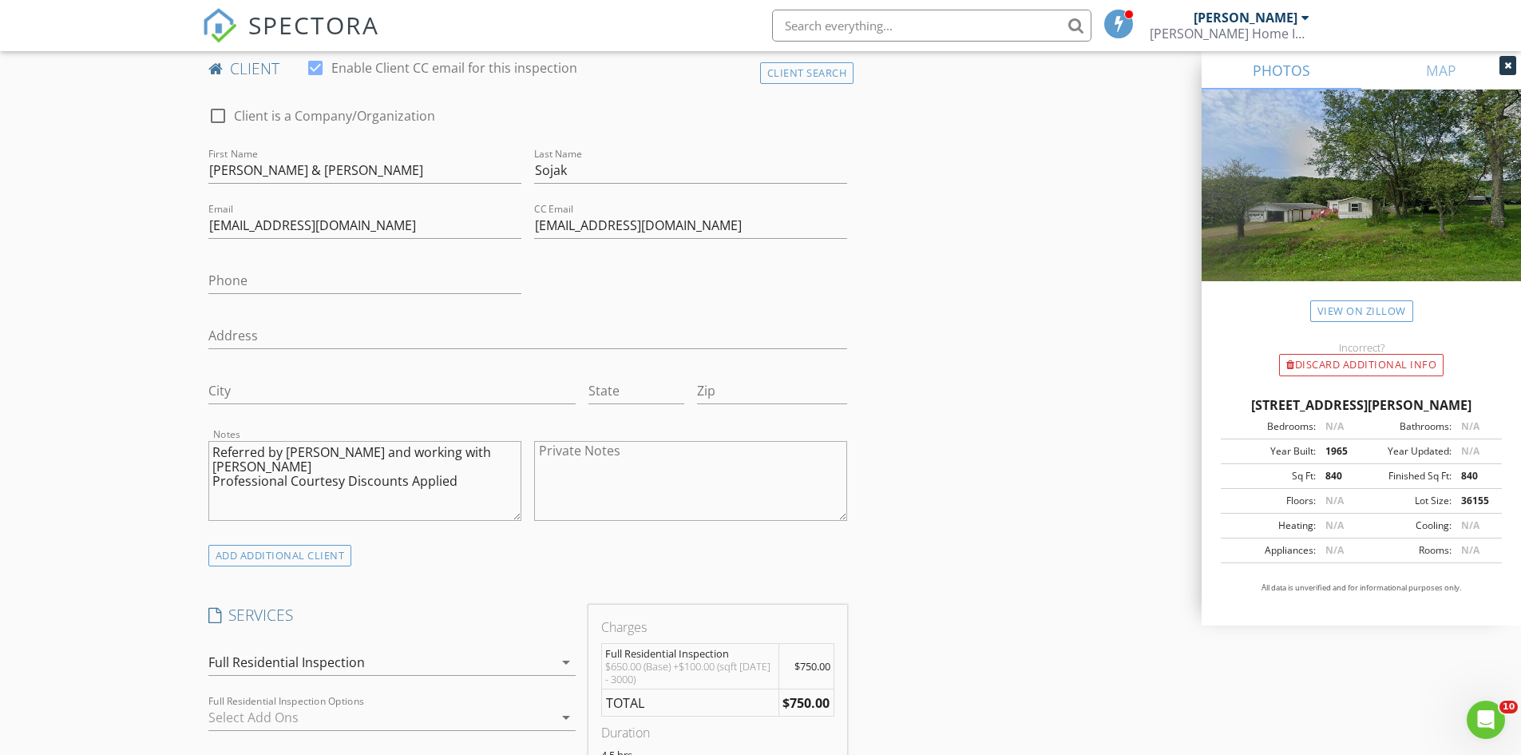
scroll to position [1198, 0]
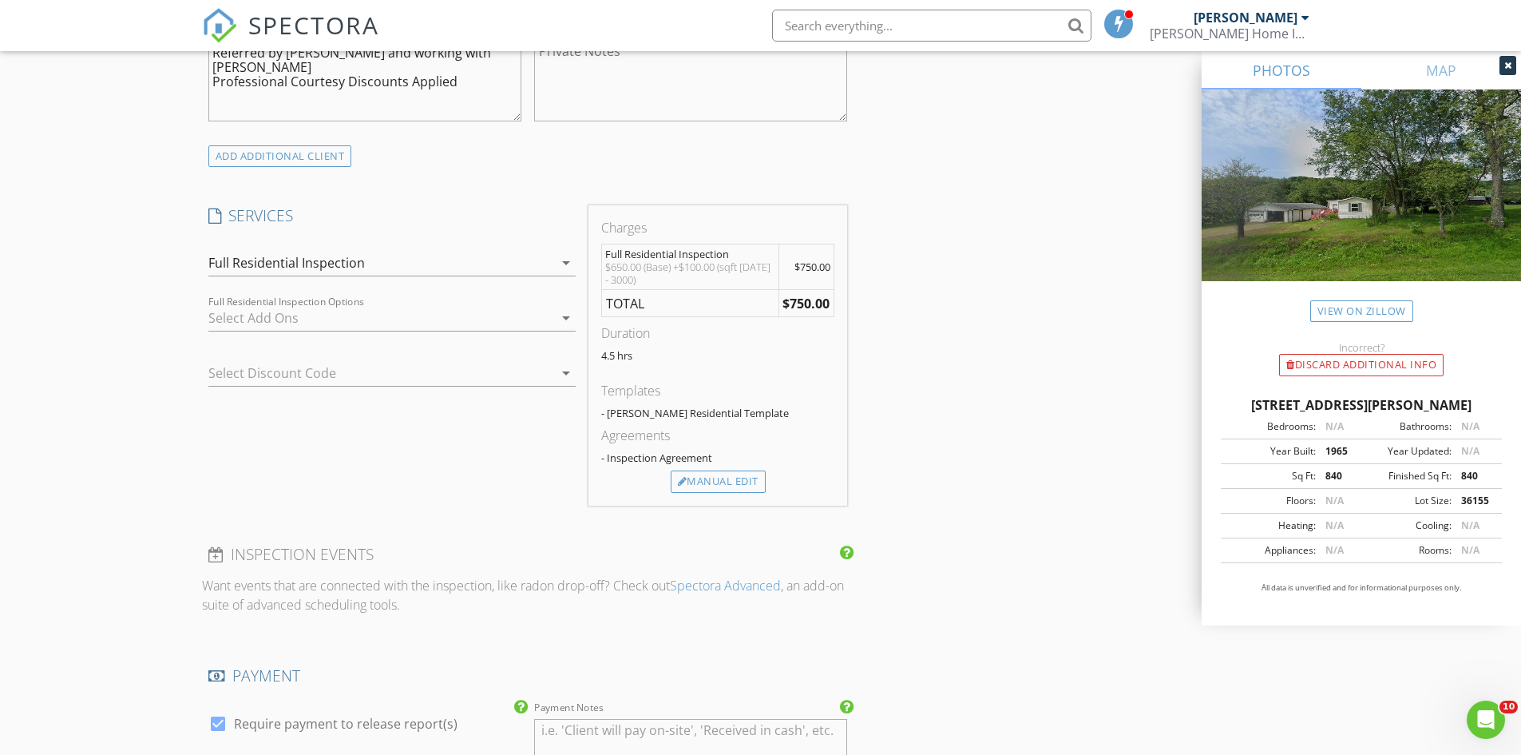
click at [726, 470] on div "Agreements - Inspection Agreement" at bounding box center [717, 448] width 233 height 45
click at [741, 498] on div "Charges Full Residential Inspection $650.00 (Base) +$100.00 (sqft 2000 - 3000) …" at bounding box center [718, 355] width 259 height 300
click at [748, 482] on div "Manual Edit" at bounding box center [718, 481] width 95 height 22
type input "750.0"
type textarea "$650.00 (Base) +$100.00 (sqft 2000 - 3000)"
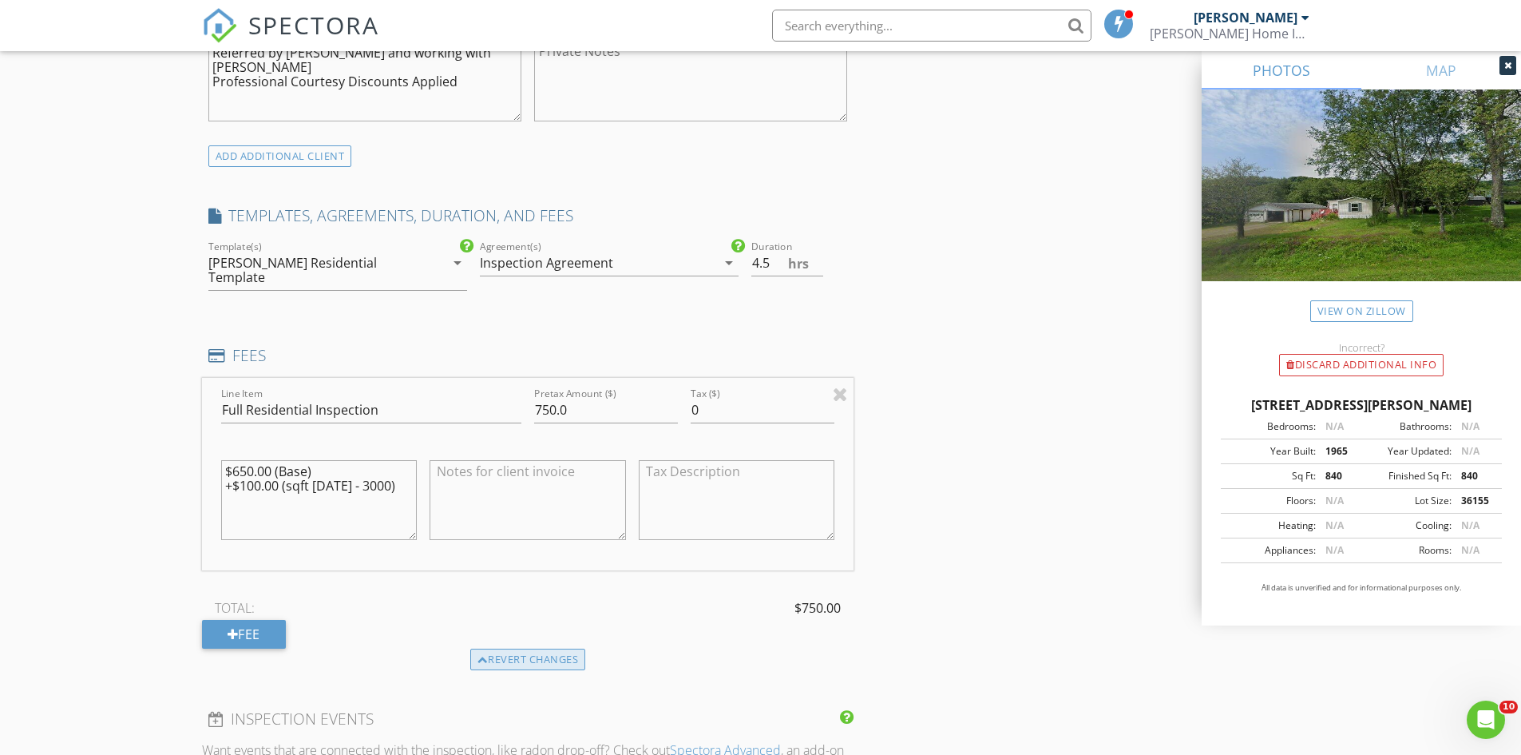
click at [551, 649] on div "Revert changes" at bounding box center [528, 660] width 116 height 22
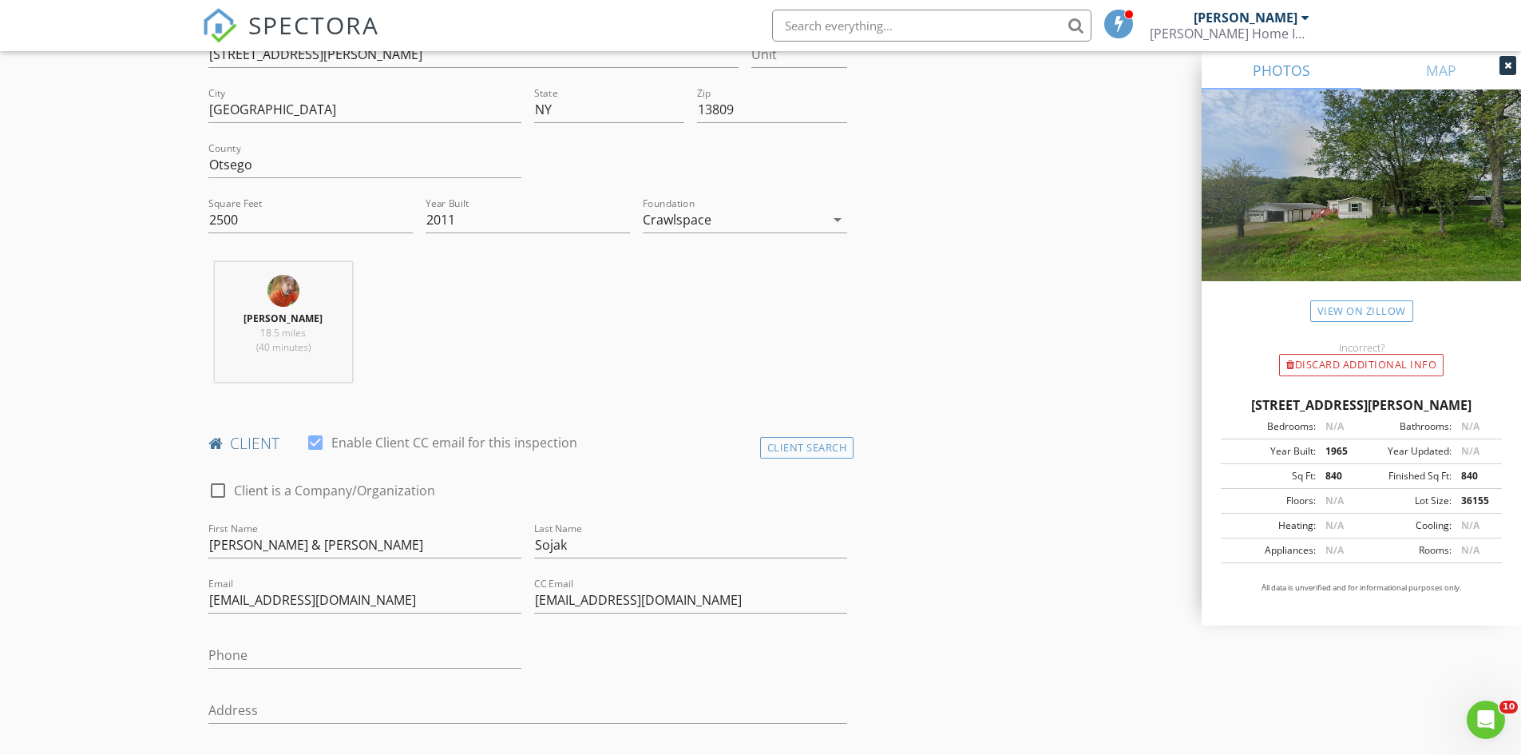
scroll to position [399, 0]
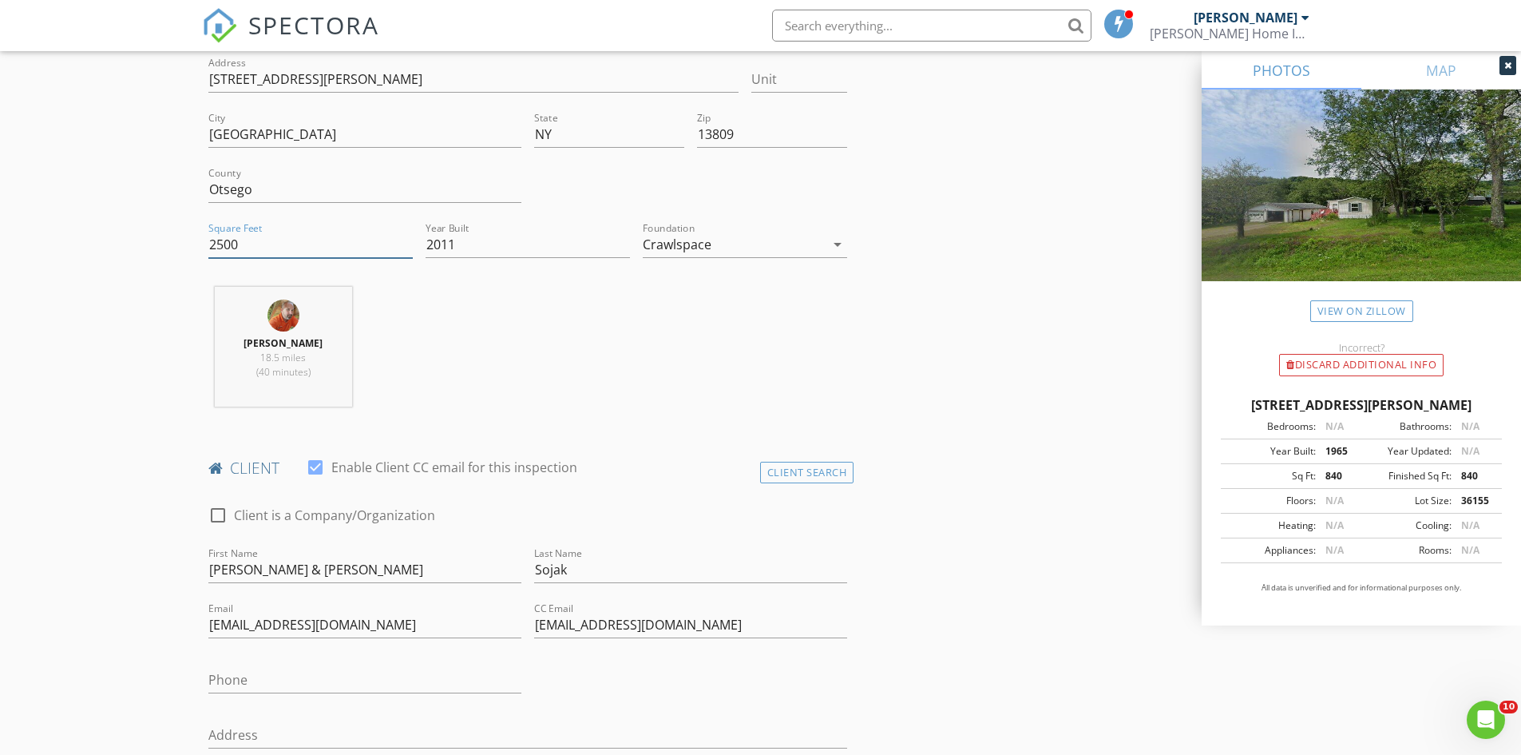
drag, startPoint x: 255, startPoint y: 247, endPoint x: 131, endPoint y: 252, distance: 123.9
type input "924"
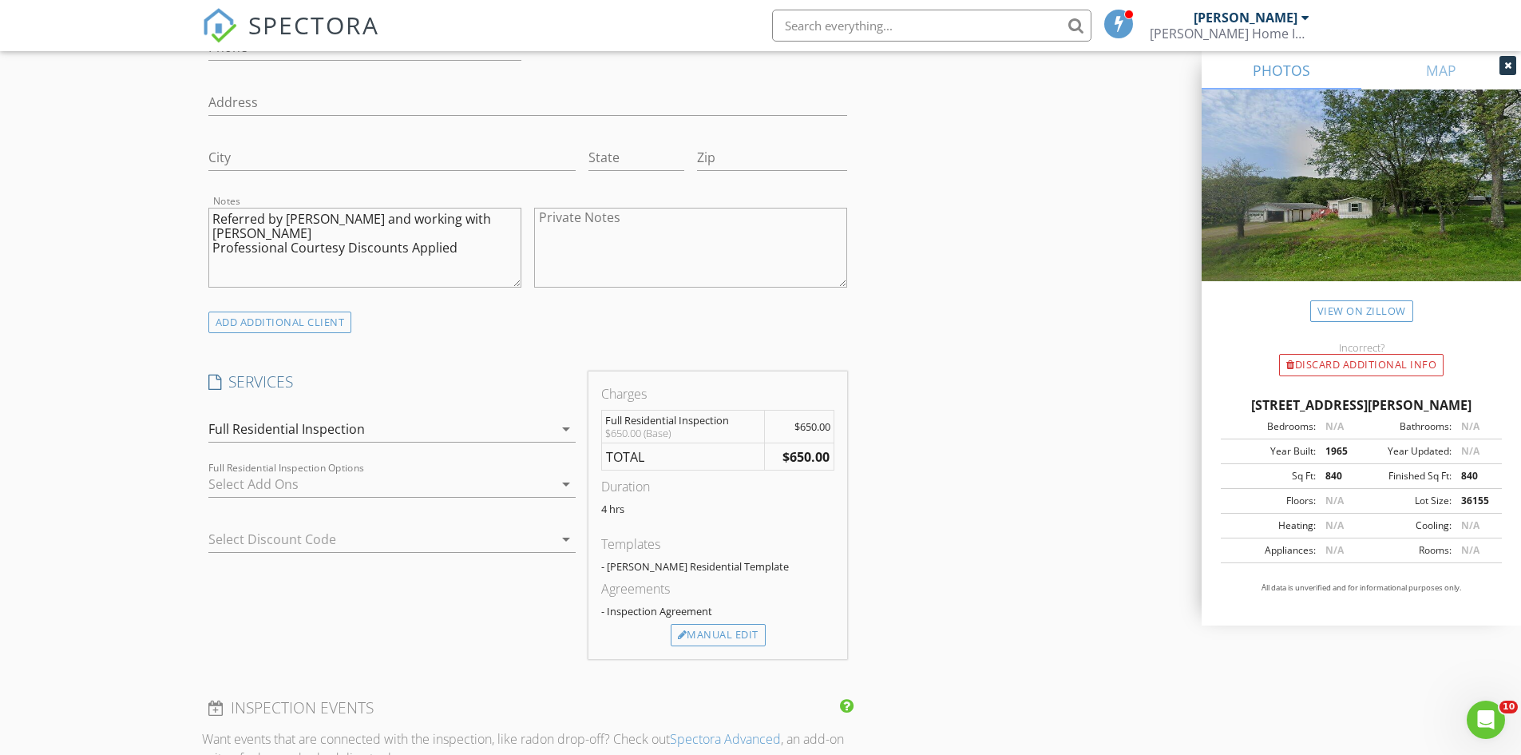
scroll to position [1198, 0]
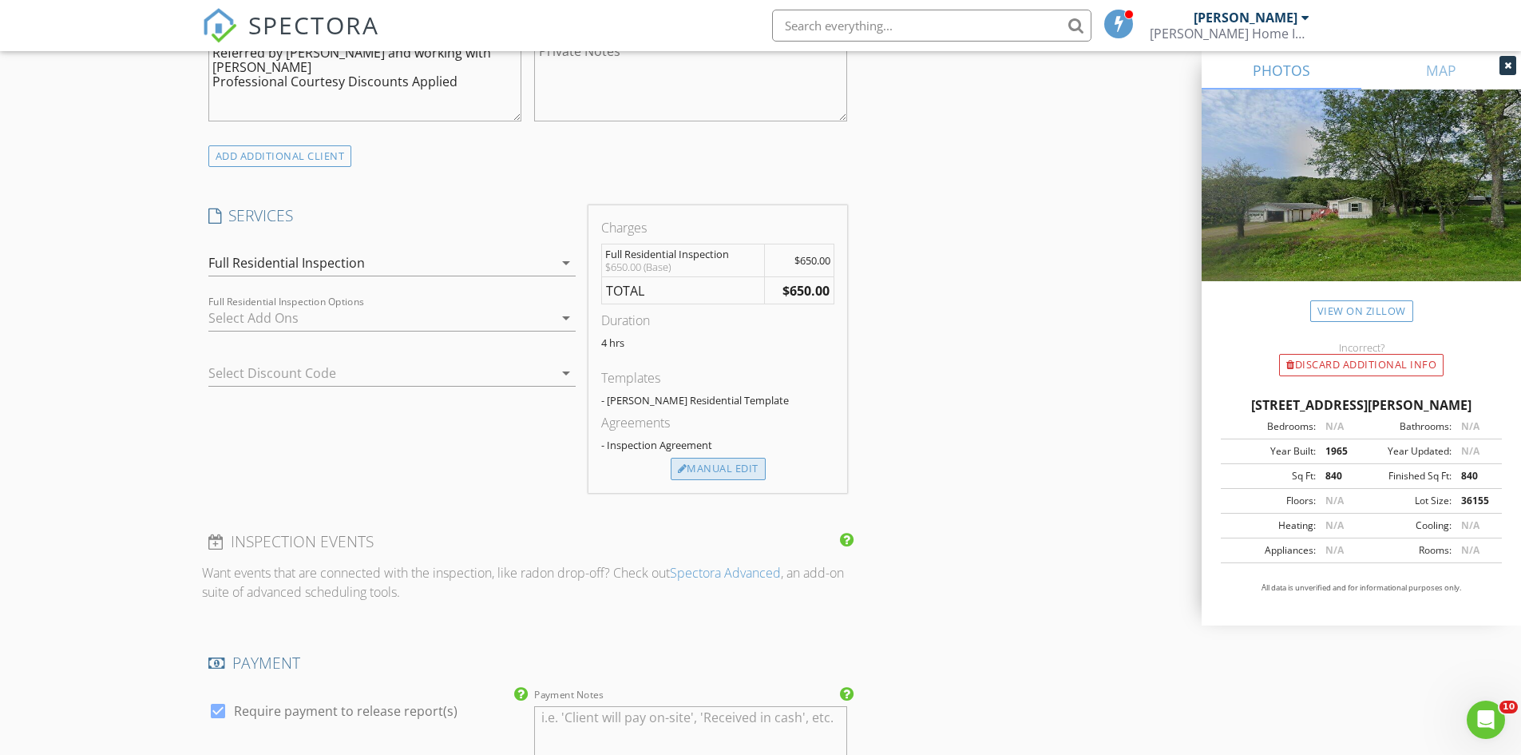
click at [715, 468] on div "Manual Edit" at bounding box center [718, 469] width 95 height 22
type input "650.0"
type textarea "$650.00 (Base)"
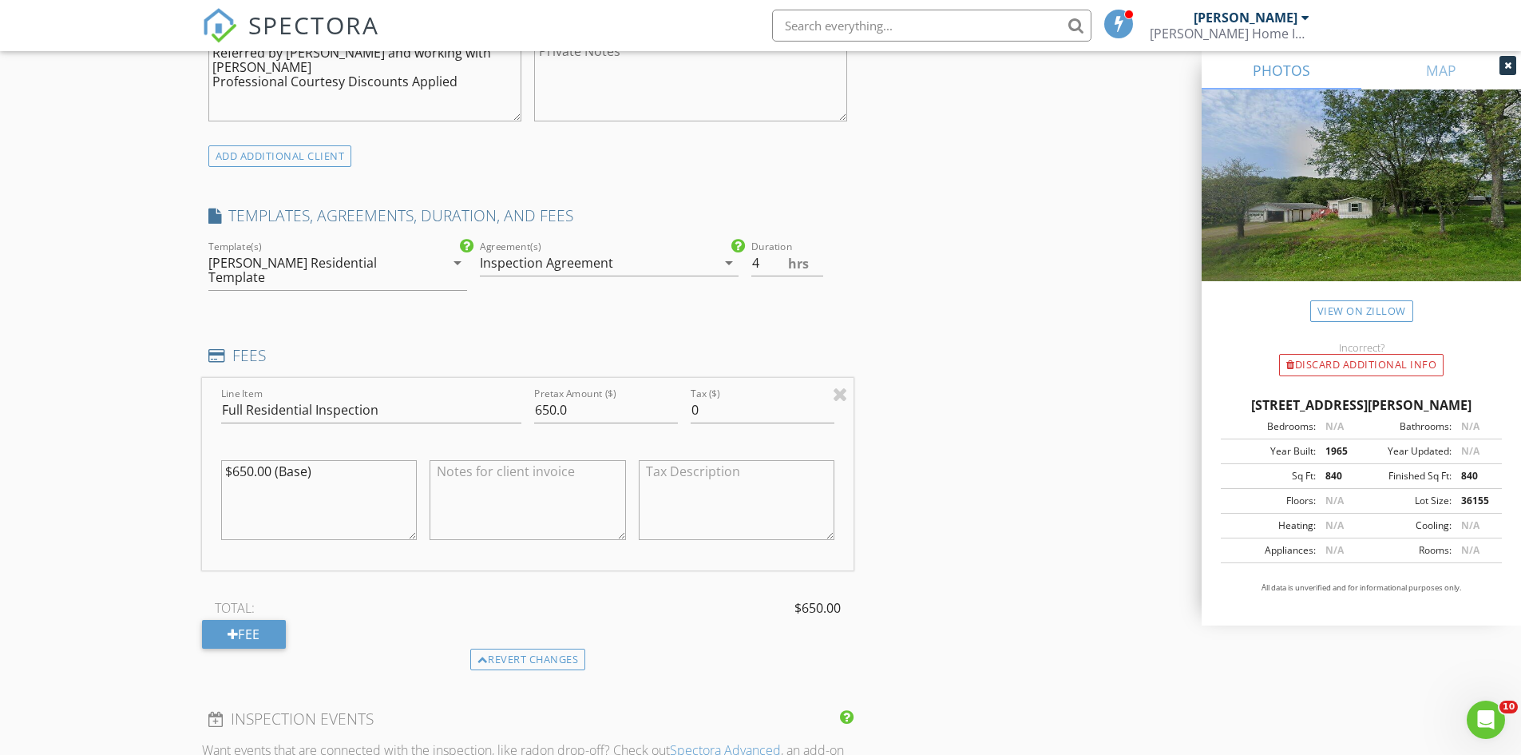
click at [338, 464] on textarea "$650.00 (Base)" at bounding box center [319, 500] width 196 height 80
click at [487, 460] on textarea at bounding box center [528, 500] width 196 height 80
paste textarea "$650.00 (Base)"
type textarea "$650.00 (Base) $100 Professional Courtesy Discount Applied"
drag, startPoint x: 593, startPoint y: 392, endPoint x: 524, endPoint y: 401, distance: 69.2
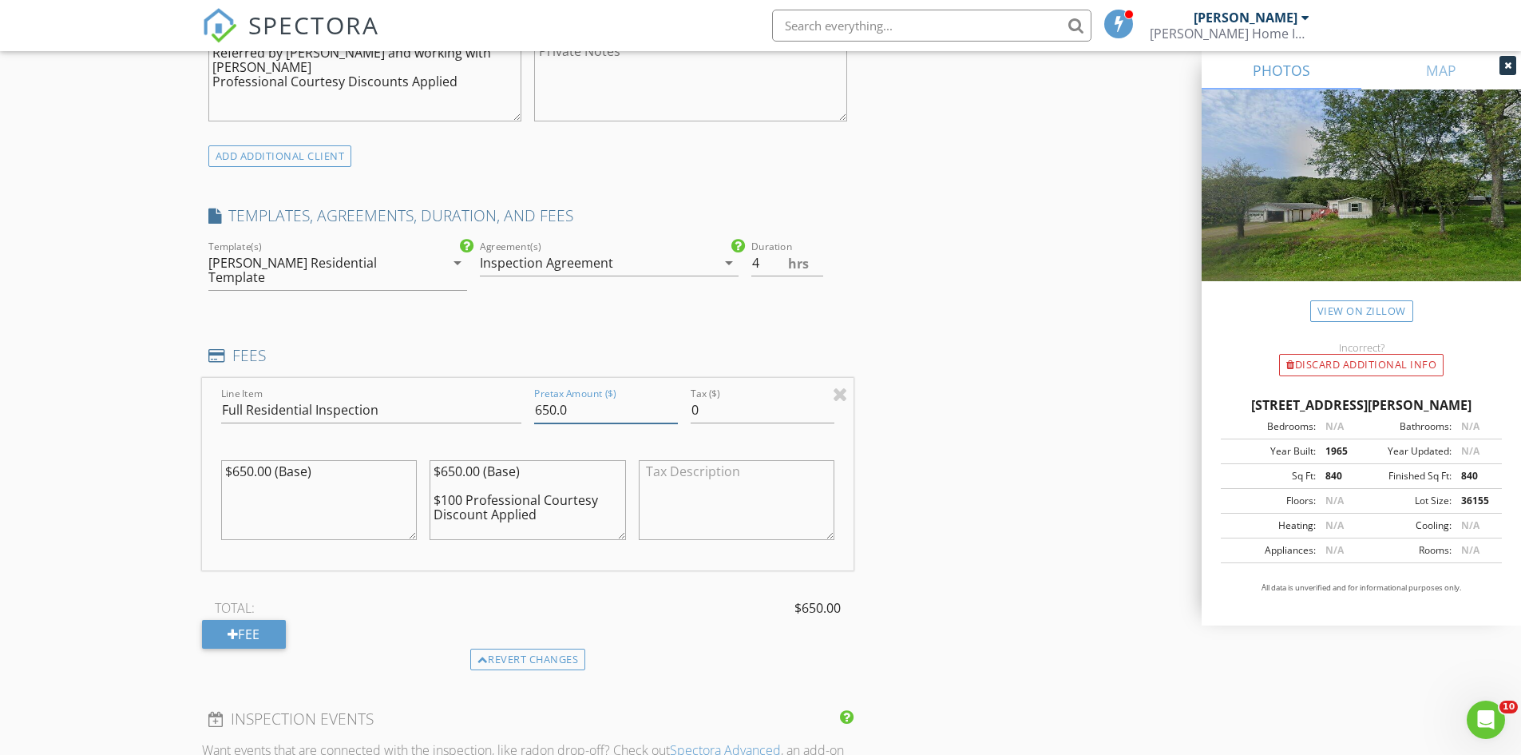
click at [524, 401] on div "Line Item Full Residential Inspection Pretax Amount ($) 650.0 Tax ($) 0 $650.00…" at bounding box center [528, 474] width 652 height 192
type input "550.00"
click at [673, 625] on div "TOTAL: $550.00 Fee" at bounding box center [528, 622] width 652 height 53
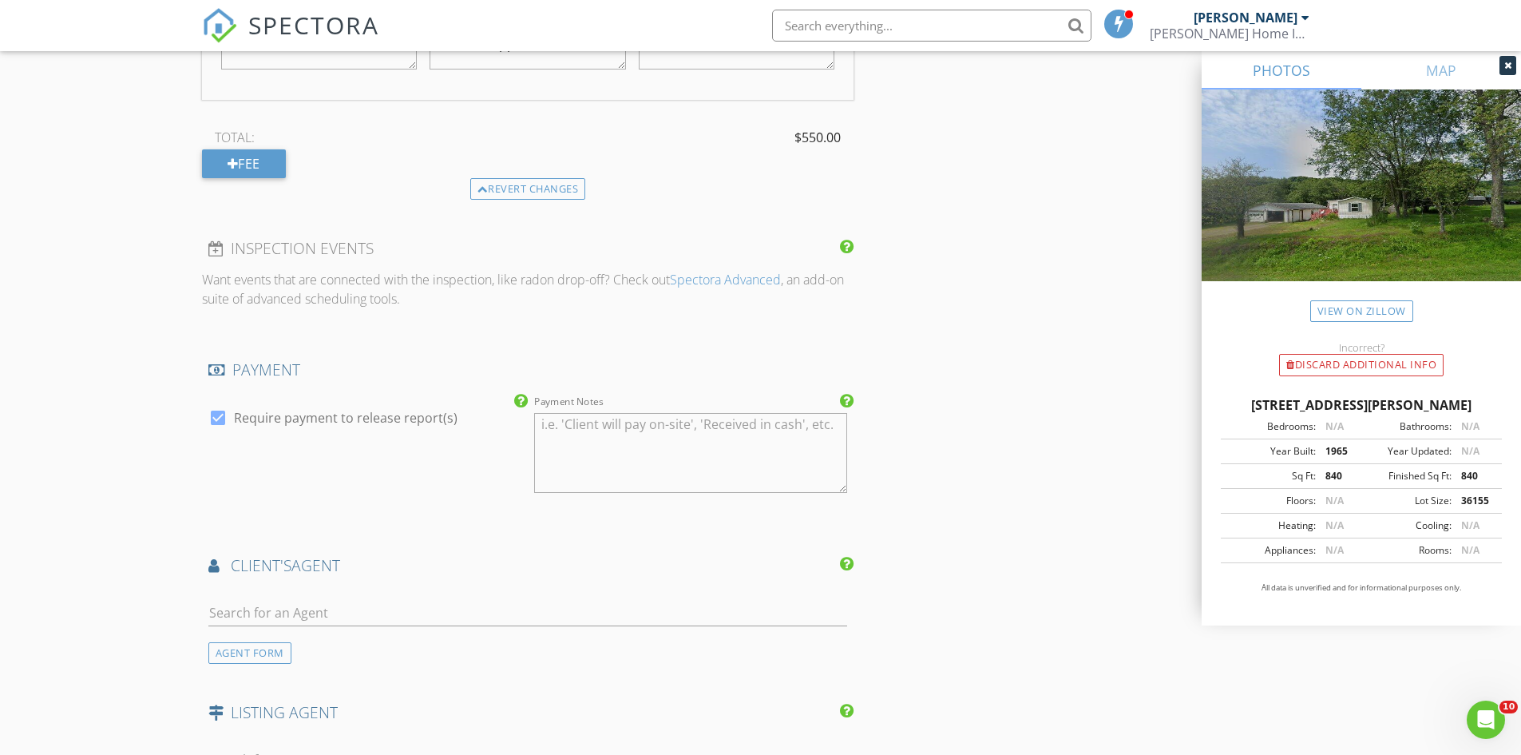
scroll to position [1677, 0]
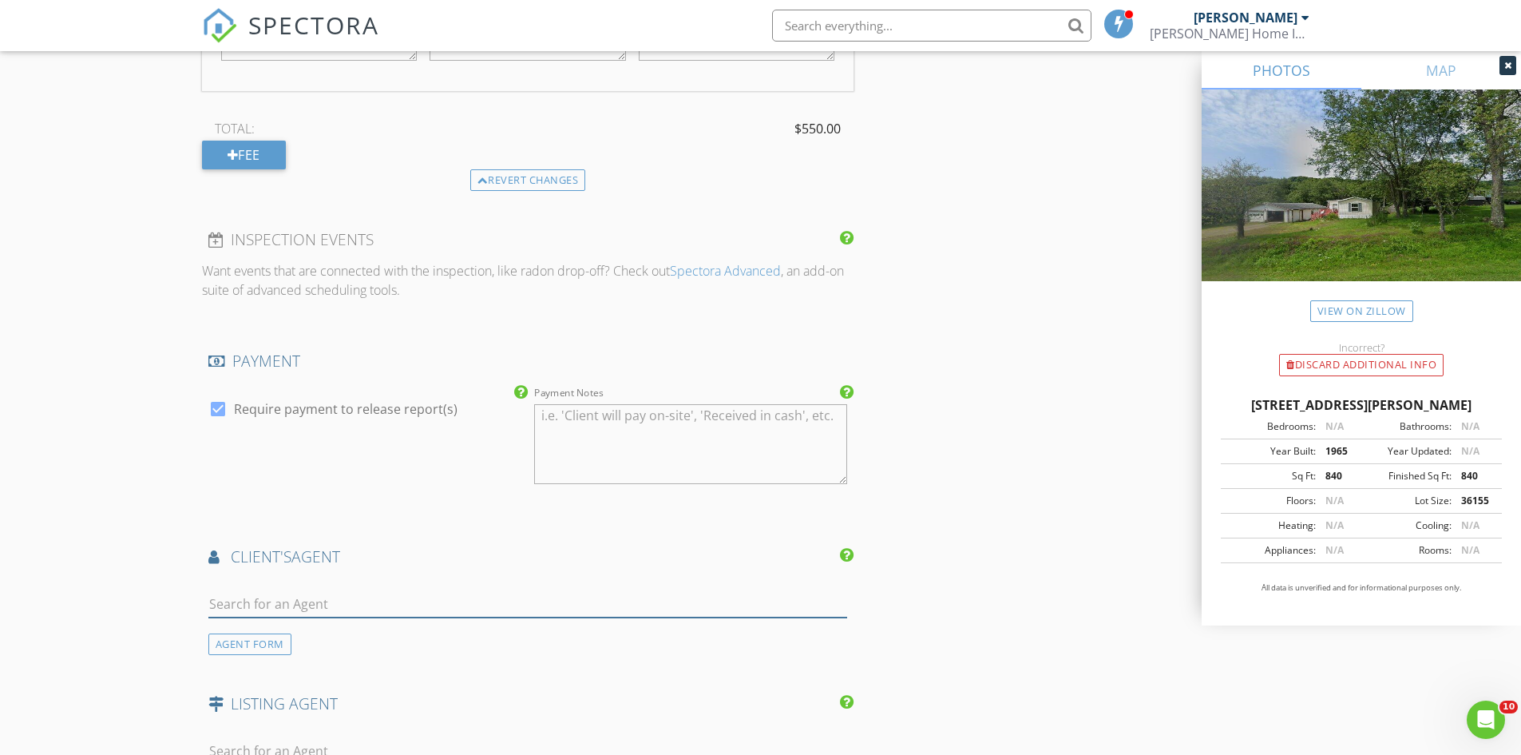
click at [420, 593] on input "text" at bounding box center [528, 604] width 640 height 26
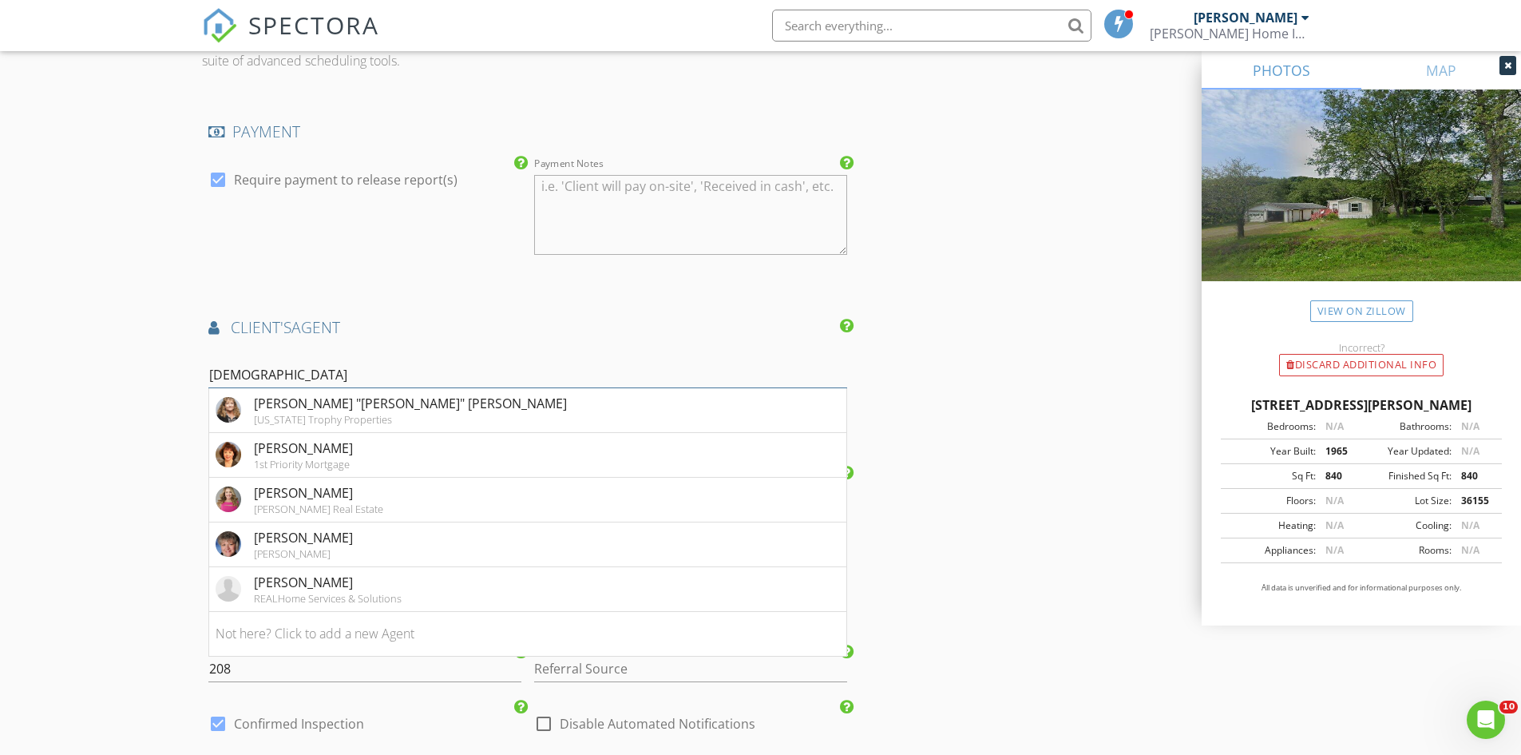
scroll to position [1917, 0]
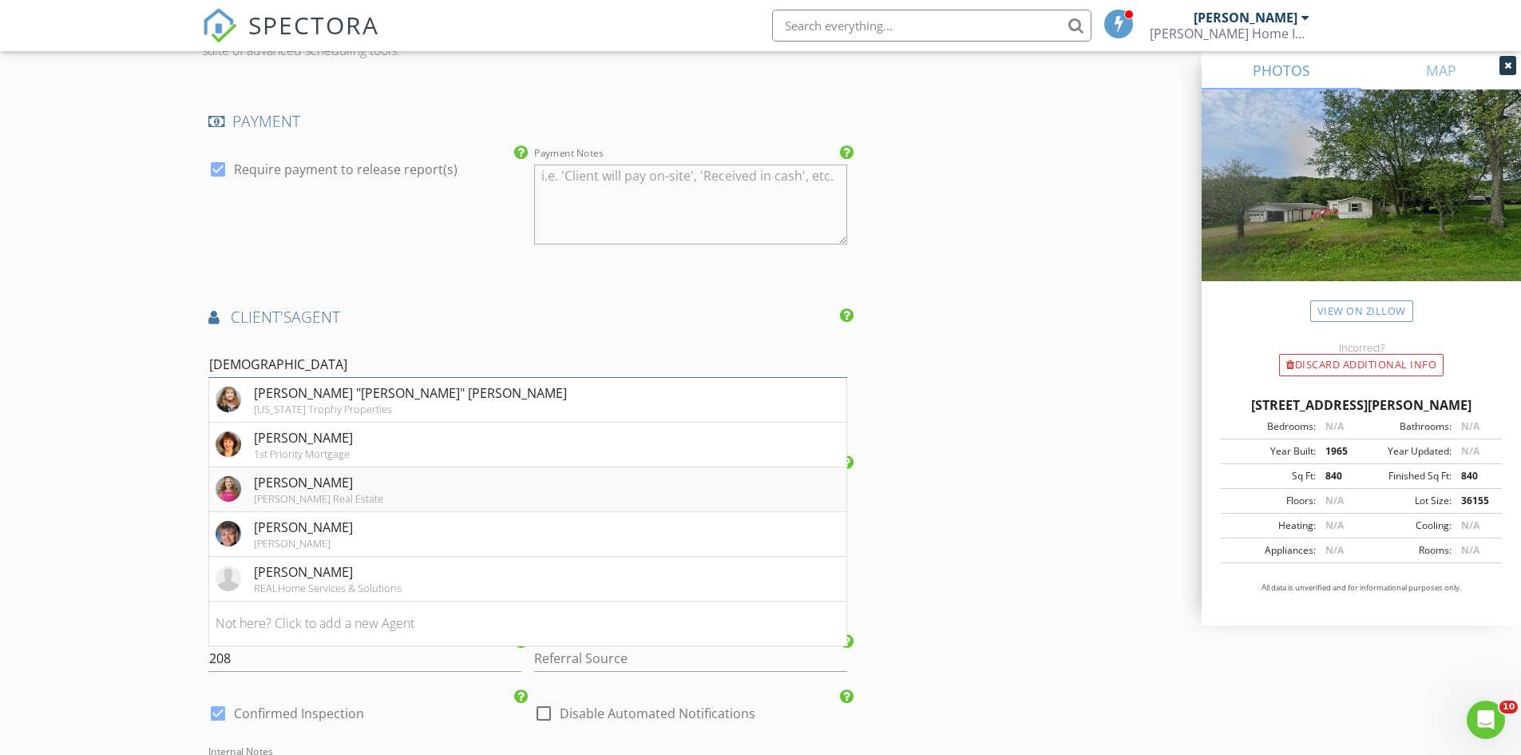
type input "Christ"
click at [322, 473] on div "[PERSON_NAME]" at bounding box center [318, 482] width 129 height 19
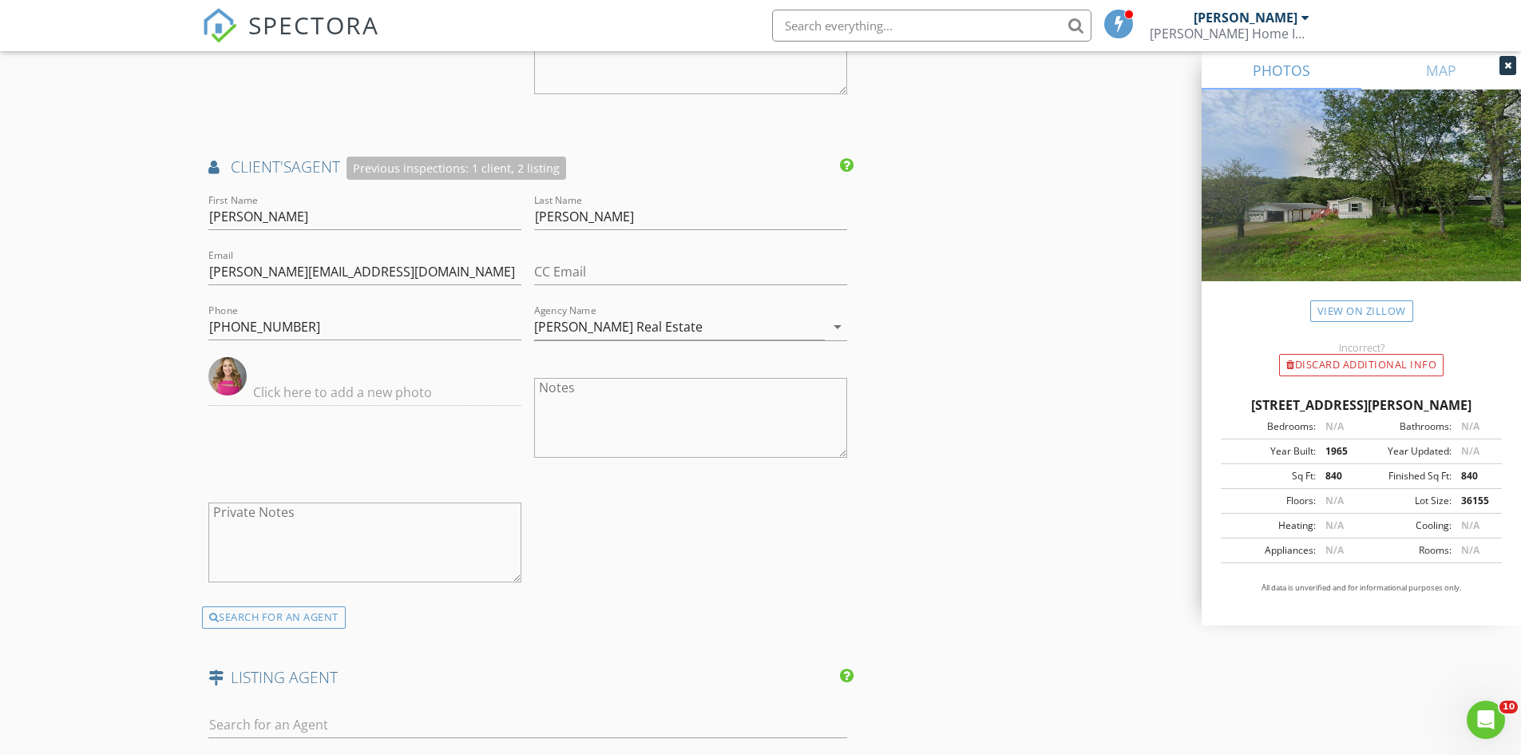
scroll to position [2236, 0]
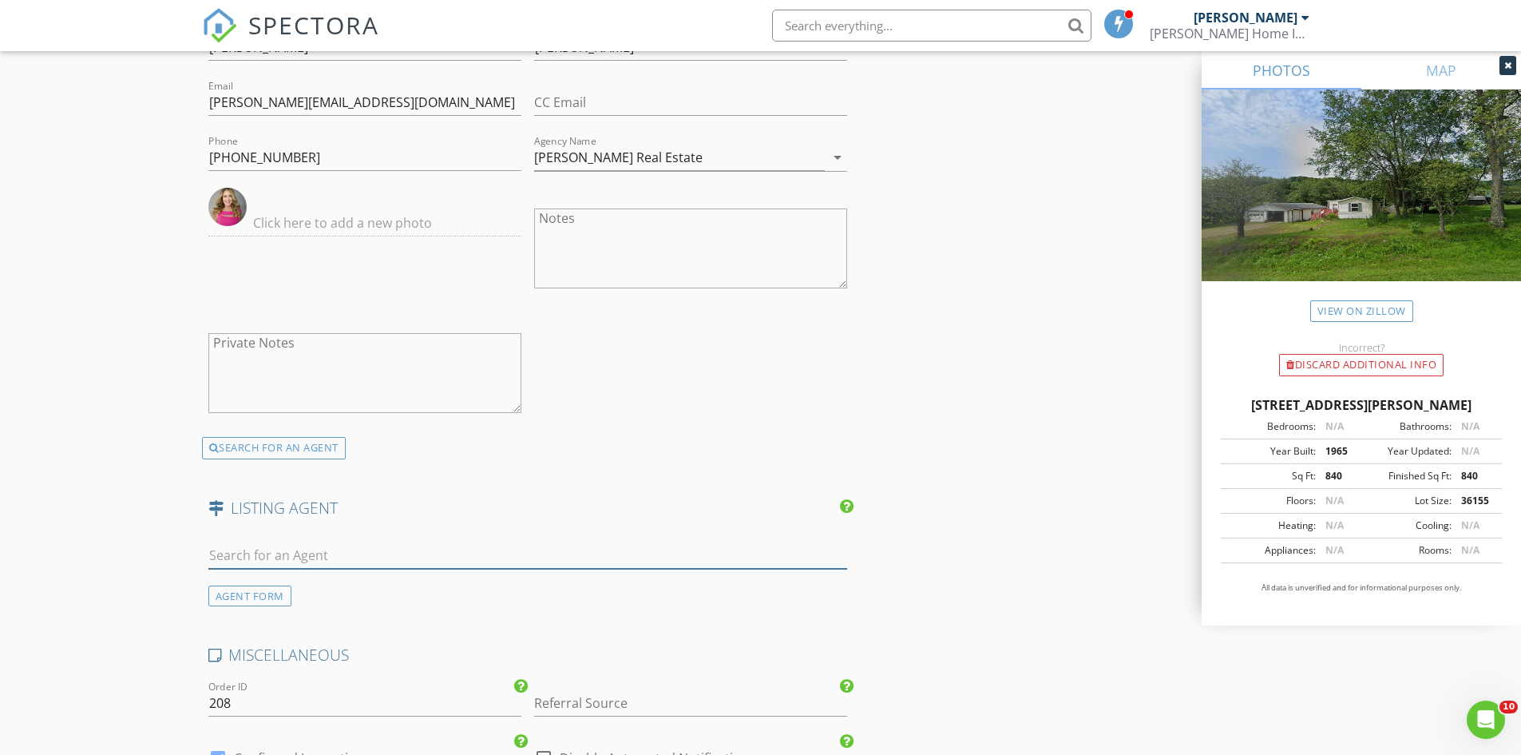
click at [673, 548] on input "text" at bounding box center [528, 555] width 640 height 26
type input "Oma"
click at [406, 570] on li "James Omahen Howard Hanna" at bounding box center [528, 591] width 638 height 45
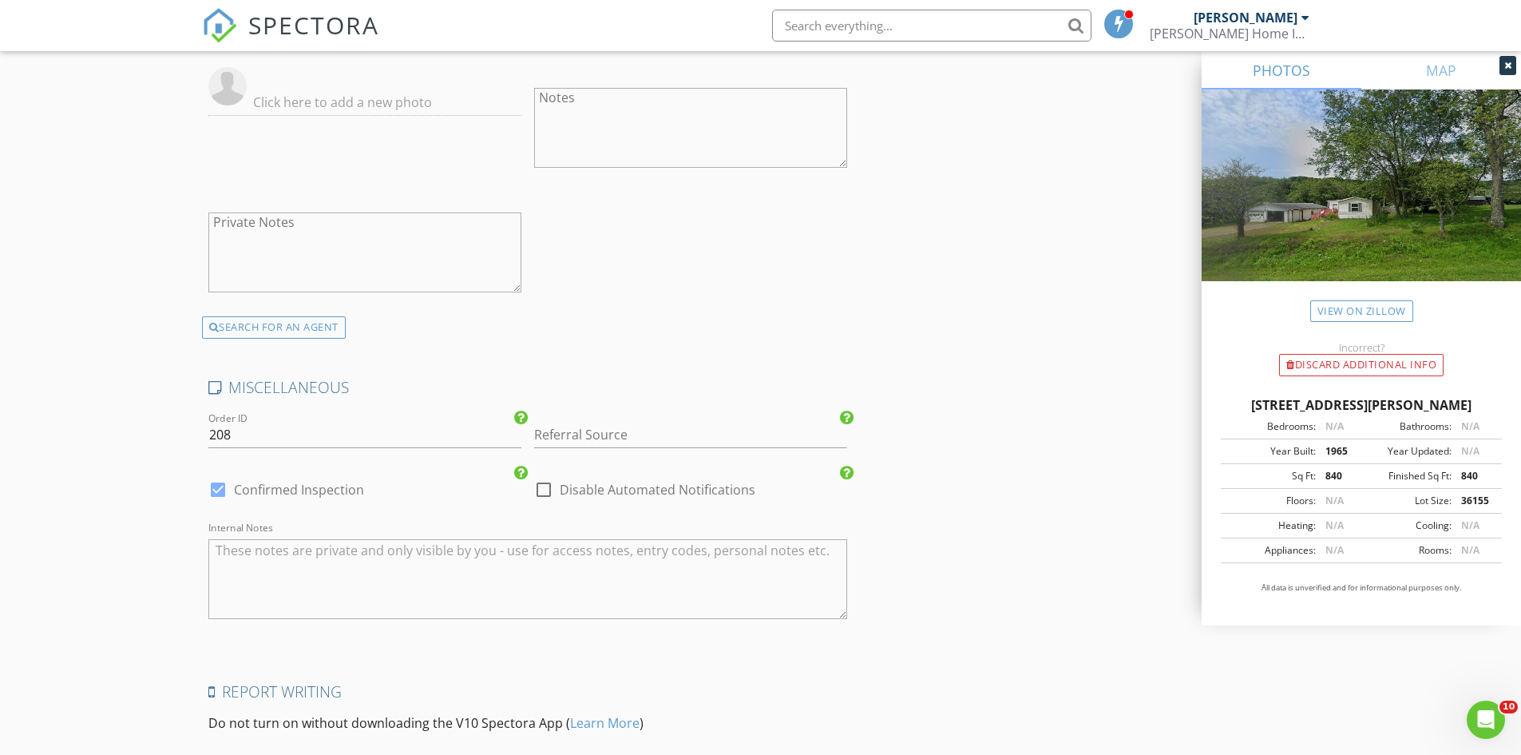
scroll to position [2875, 0]
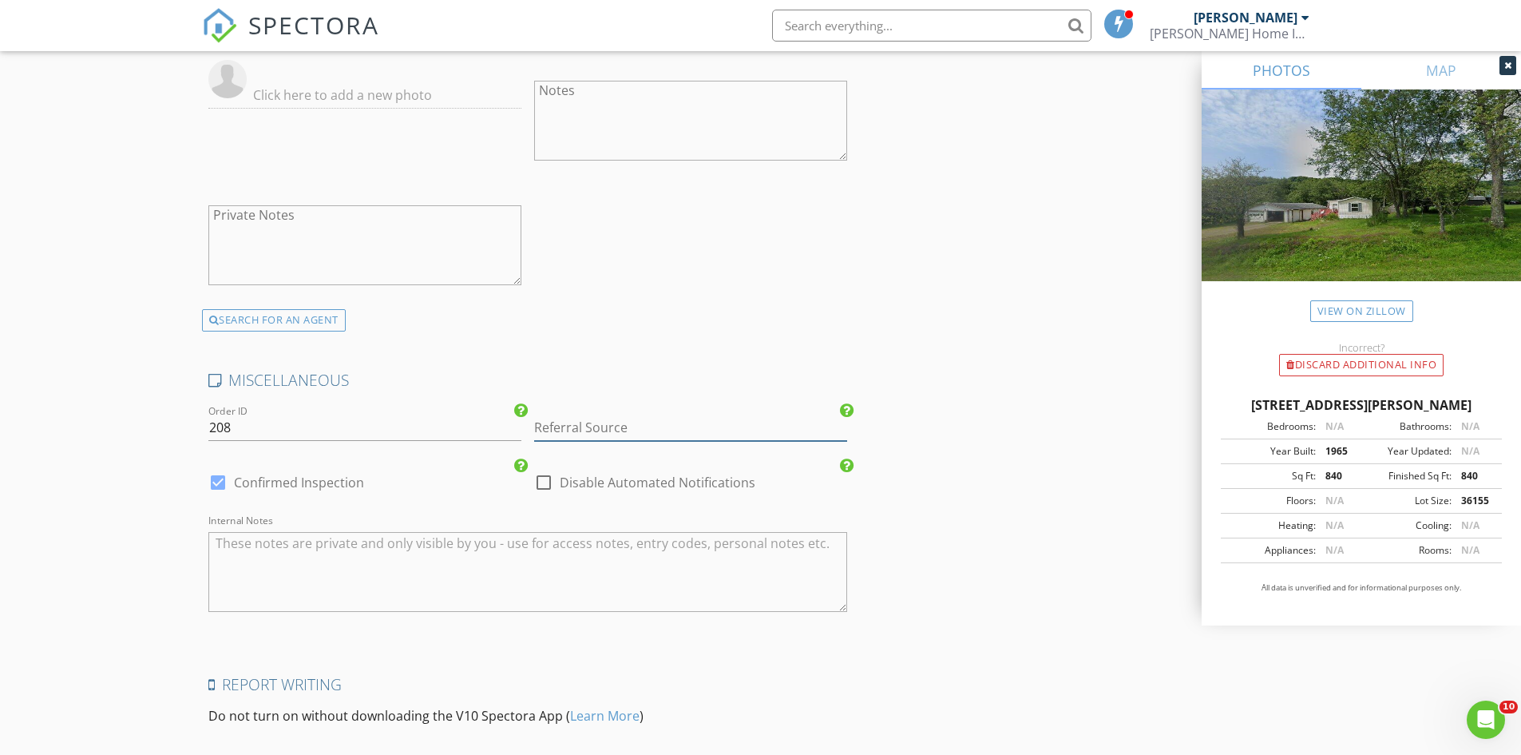
click at [715, 415] on input "Referral Source" at bounding box center [690, 428] width 313 height 26
click at [685, 450] on div "[PERSON_NAME]" at bounding box center [690, 459] width 311 height 32
type input "[PERSON_NAME]"
click at [397, 532] on textarea "Internal Notes" at bounding box center [528, 572] width 640 height 80
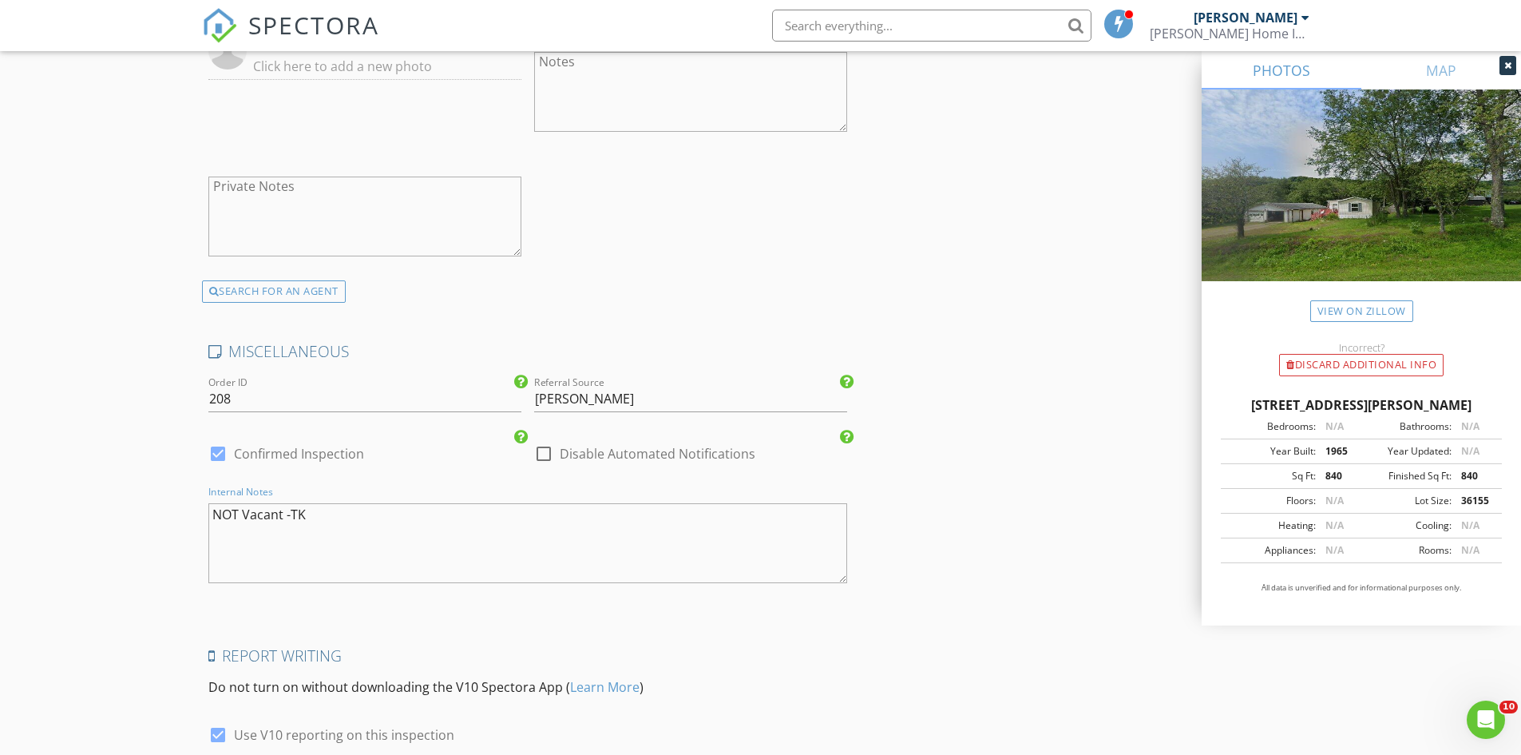
scroll to position [3030, 0]
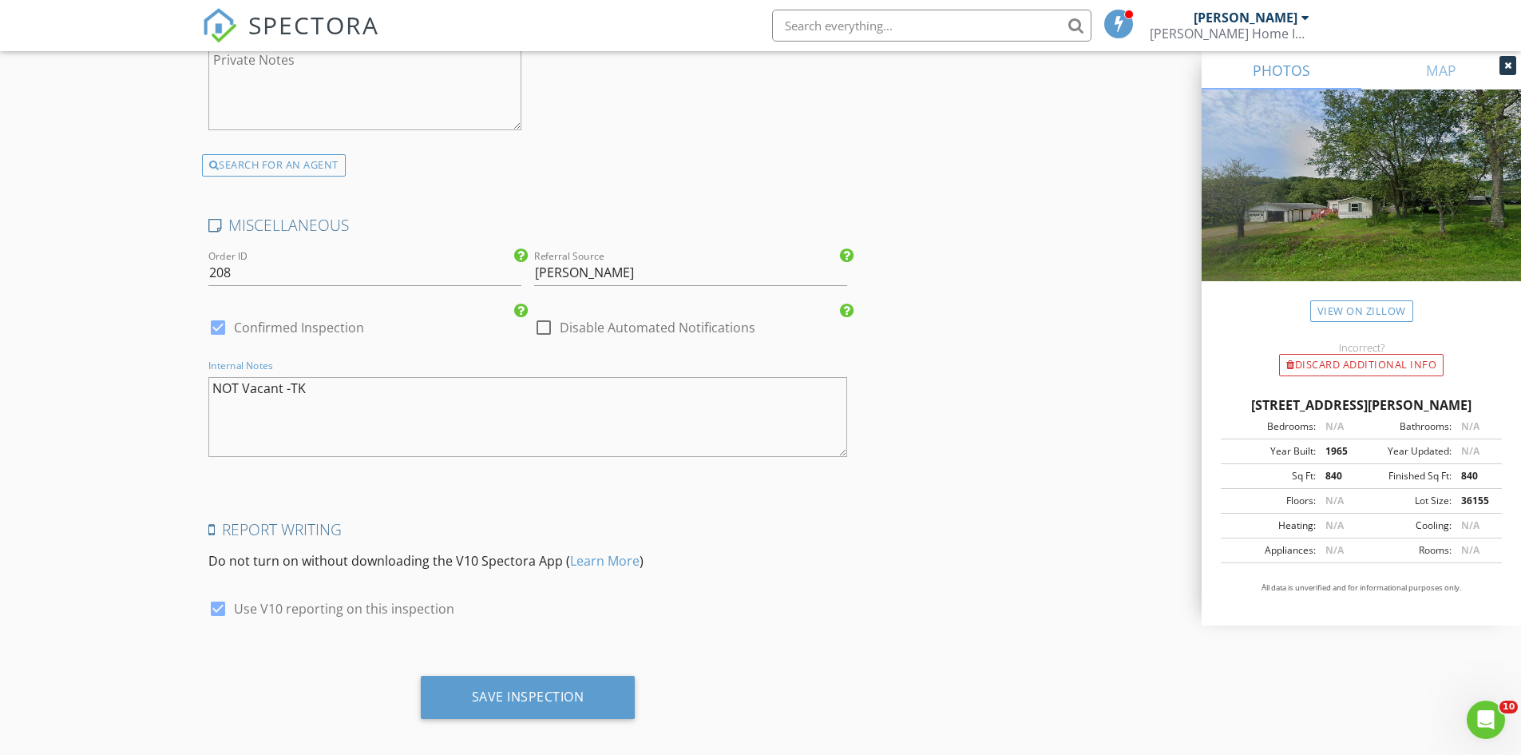
click at [422, 396] on textarea "NOT Vacant -TK" at bounding box center [528, 417] width 640 height 80
click at [547, 386] on textarea "NOT Vacant -TK Also doing Hayman Foundation Engineer Report -TK" at bounding box center [528, 417] width 640 height 80
drag, startPoint x: 458, startPoint y: 386, endPoint x: 392, endPoint y: 395, distance: 66.1
click at [392, 395] on textarea "NOT Vacant -TK Also doing Hayman Foundation Engineer Report -TK" at bounding box center [528, 417] width 640 height 80
click at [334, 401] on textarea "NOT Vacant -TK Also doing Hayman Foundation Report -TK" at bounding box center [528, 417] width 640 height 80
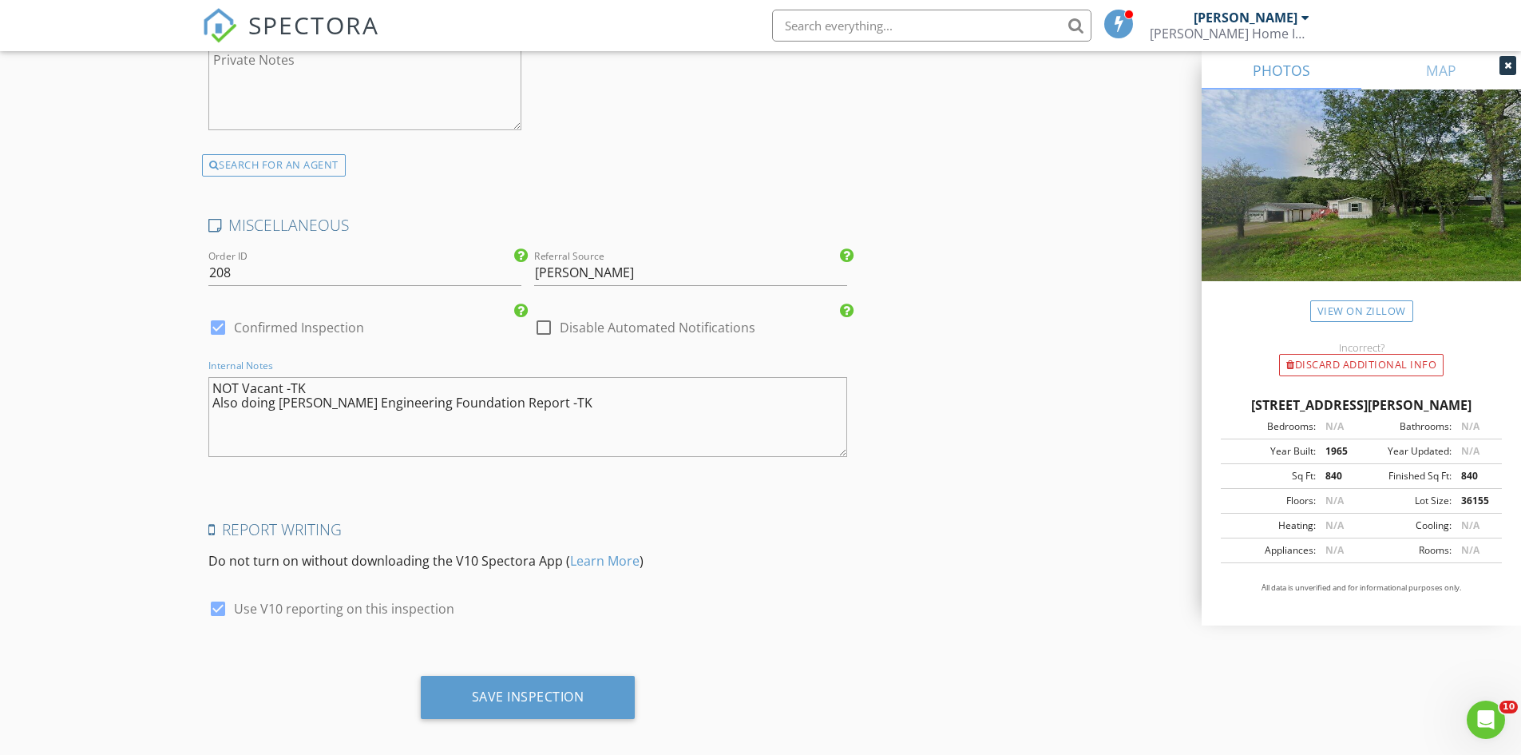
click at [593, 412] on textarea "NOT Vacant -TK Also doing [PERSON_NAME] Engineering Foundation Report -TK" at bounding box center [528, 417] width 640 height 80
type textarea "NOT Vacant -TK Also doing [PERSON_NAME] Engineering Foundation Report -TK"
click at [576, 688] on div "Save Inspection" at bounding box center [528, 696] width 113 height 16
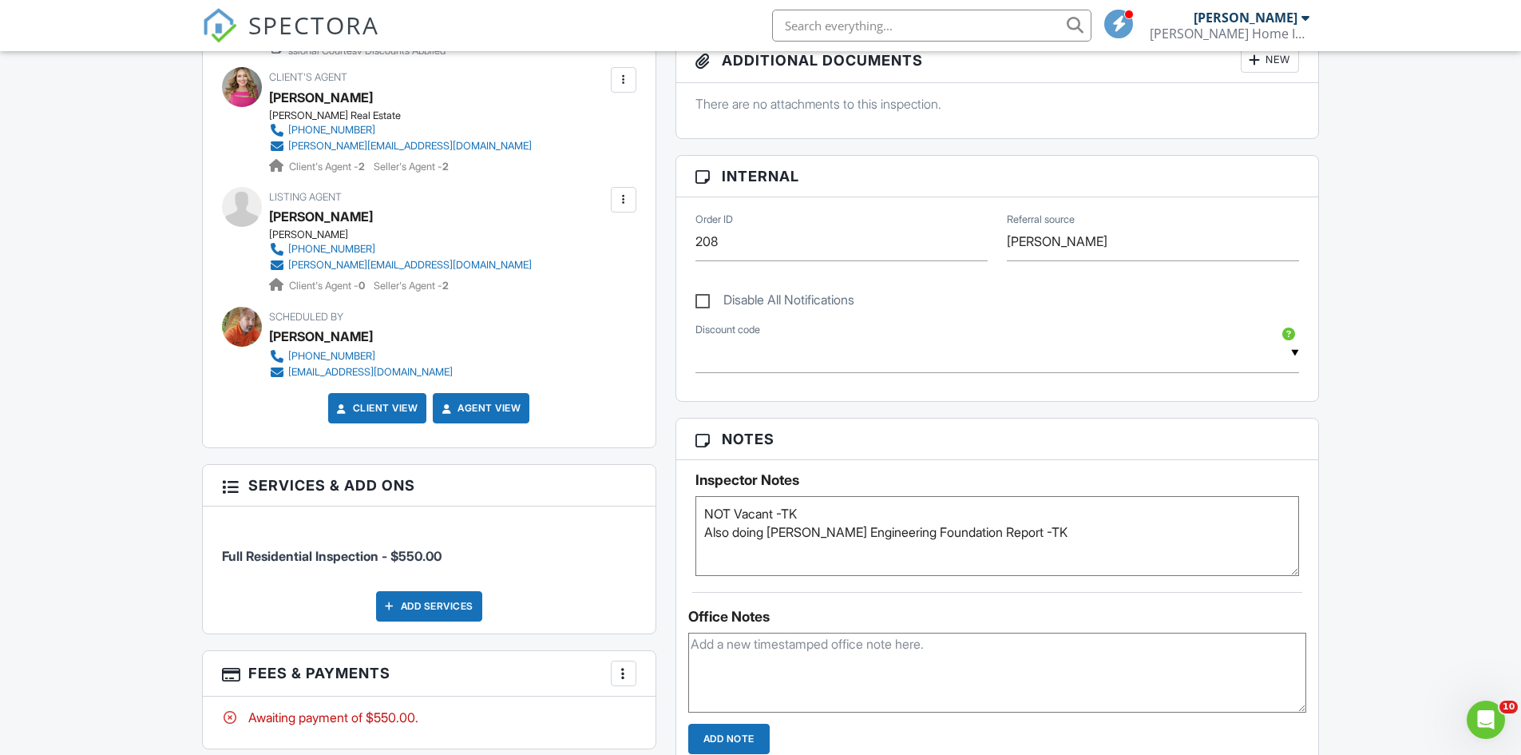
scroll to position [799, 0]
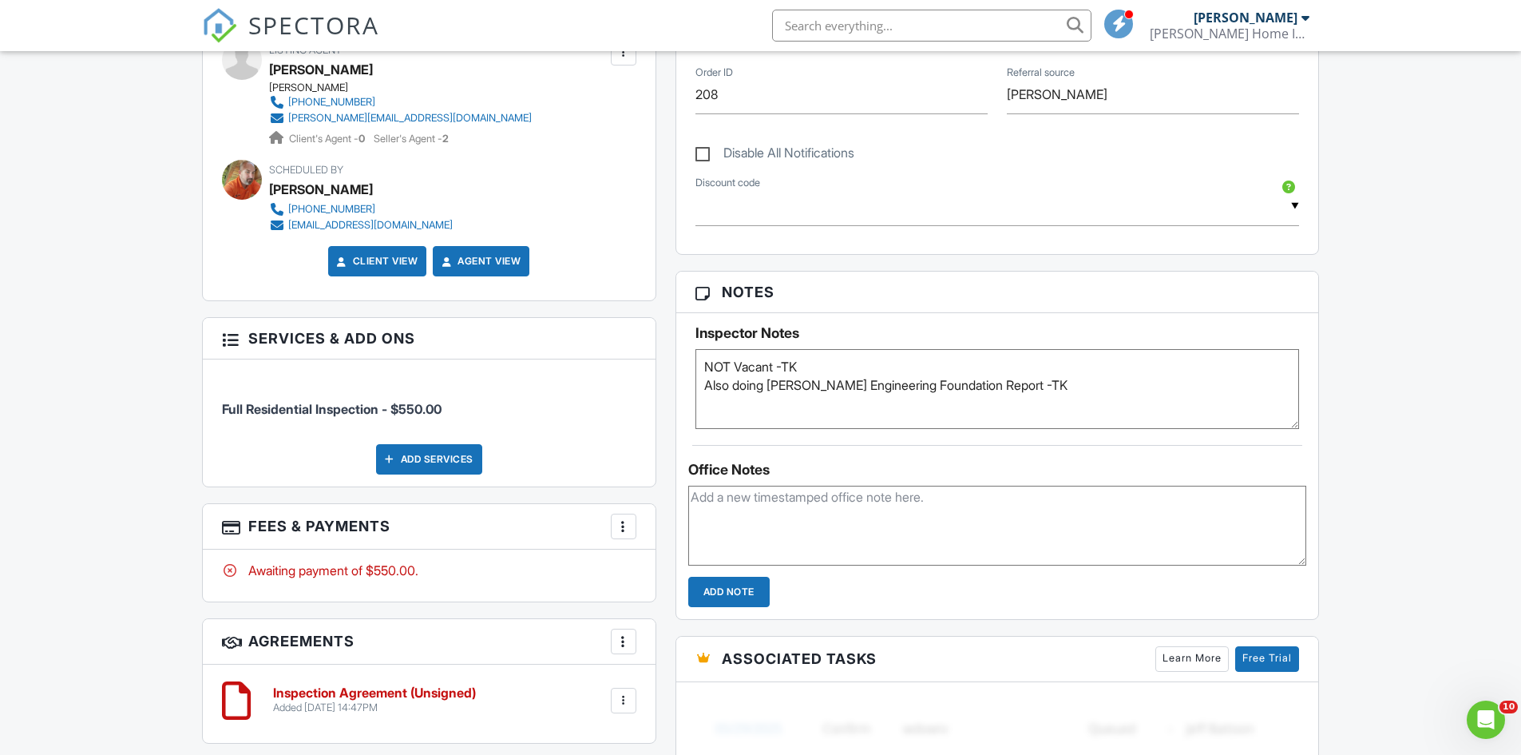
click at [725, 597] on input "Add Note" at bounding box center [728, 592] width 81 height 30
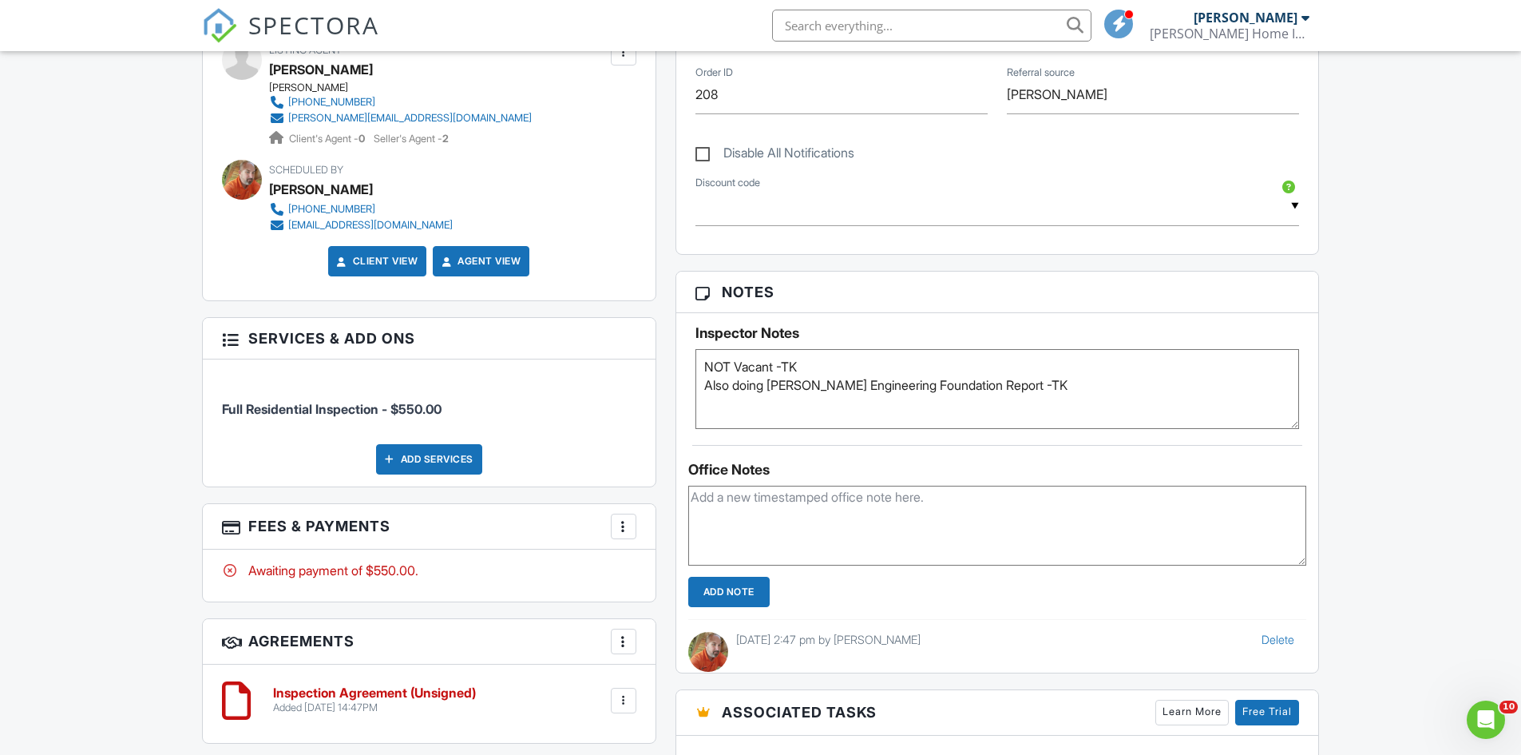
click at [927, 411] on textarea "NOT Vacant -TK Also doing [PERSON_NAME] Engineering Foundation Report -TK" at bounding box center [998, 389] width 605 height 80
click at [255, 8] on span "SPECTORA" at bounding box center [313, 25] width 131 height 34
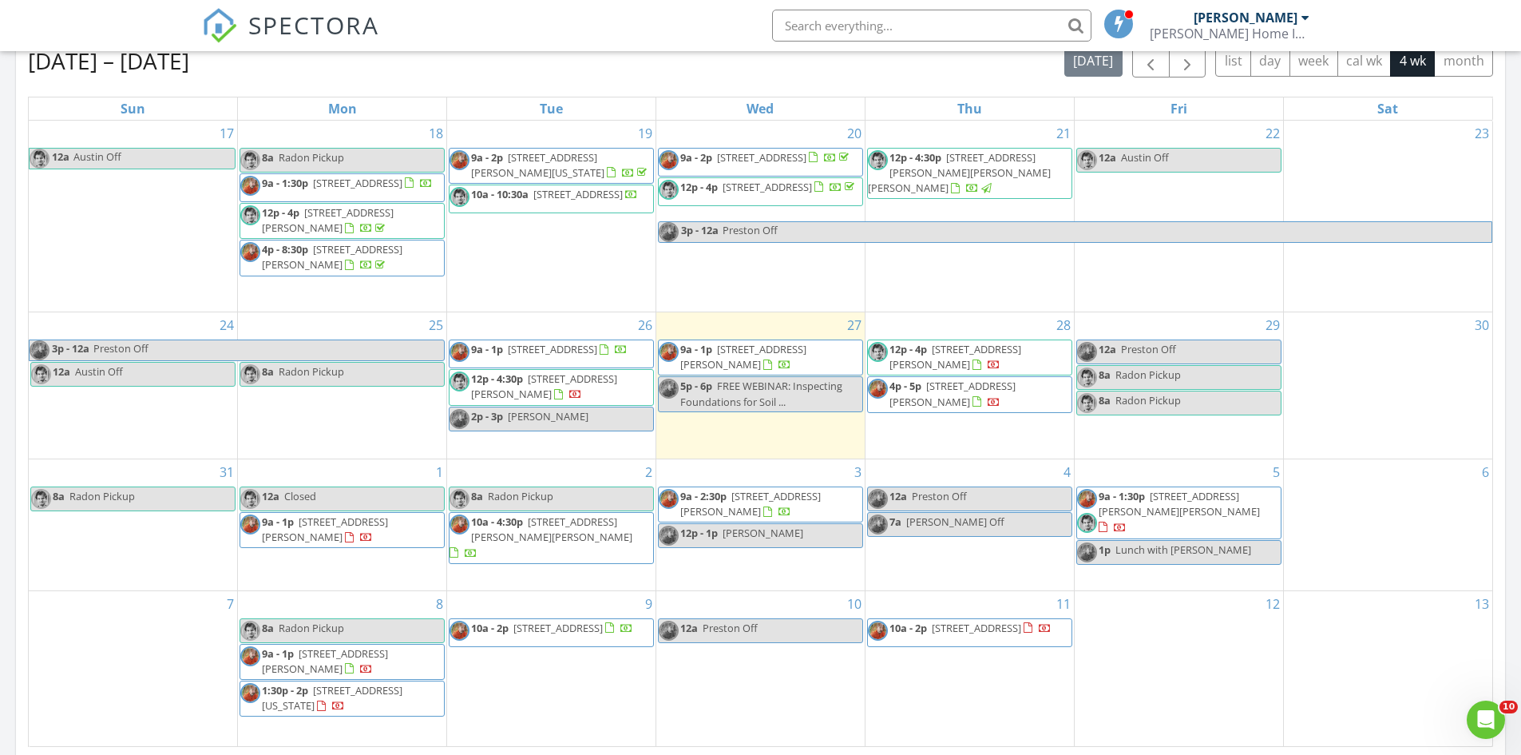
scroll to position [958, 0]
